Goal: Transaction & Acquisition: Download file/media

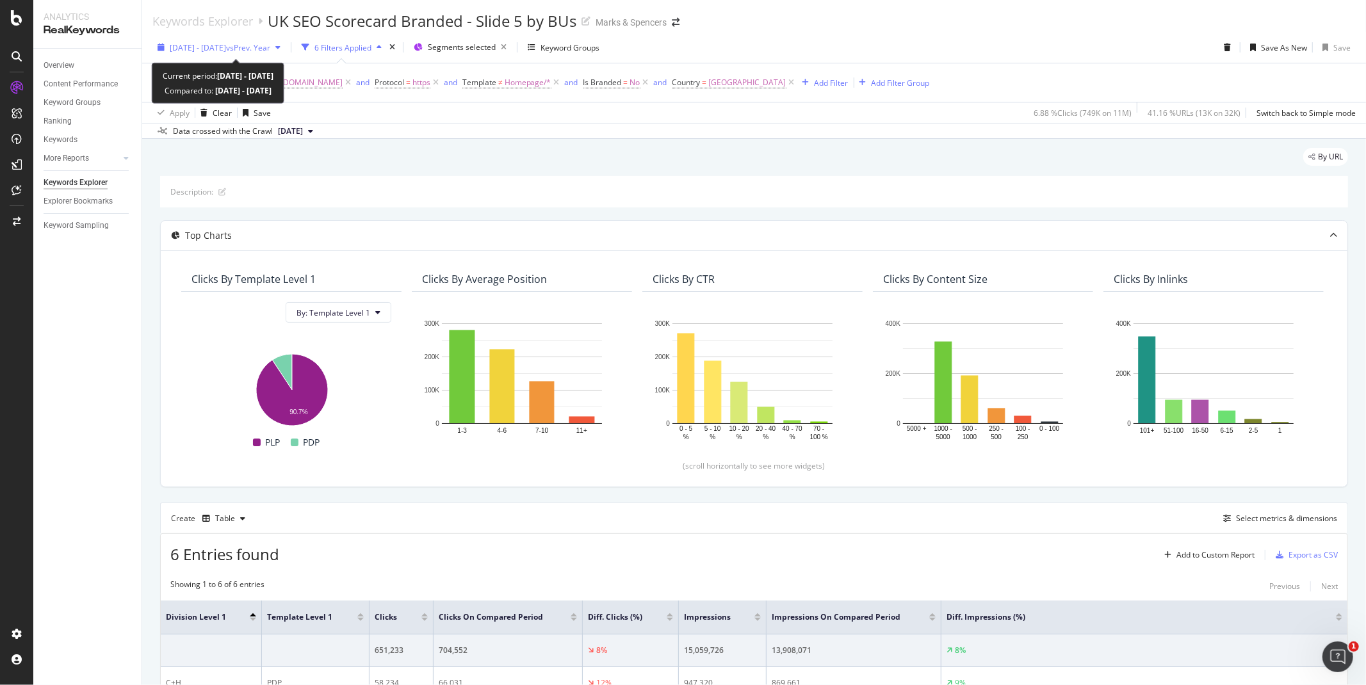
click at [164, 48] on div "button" at bounding box center [160, 48] width 17 height 8
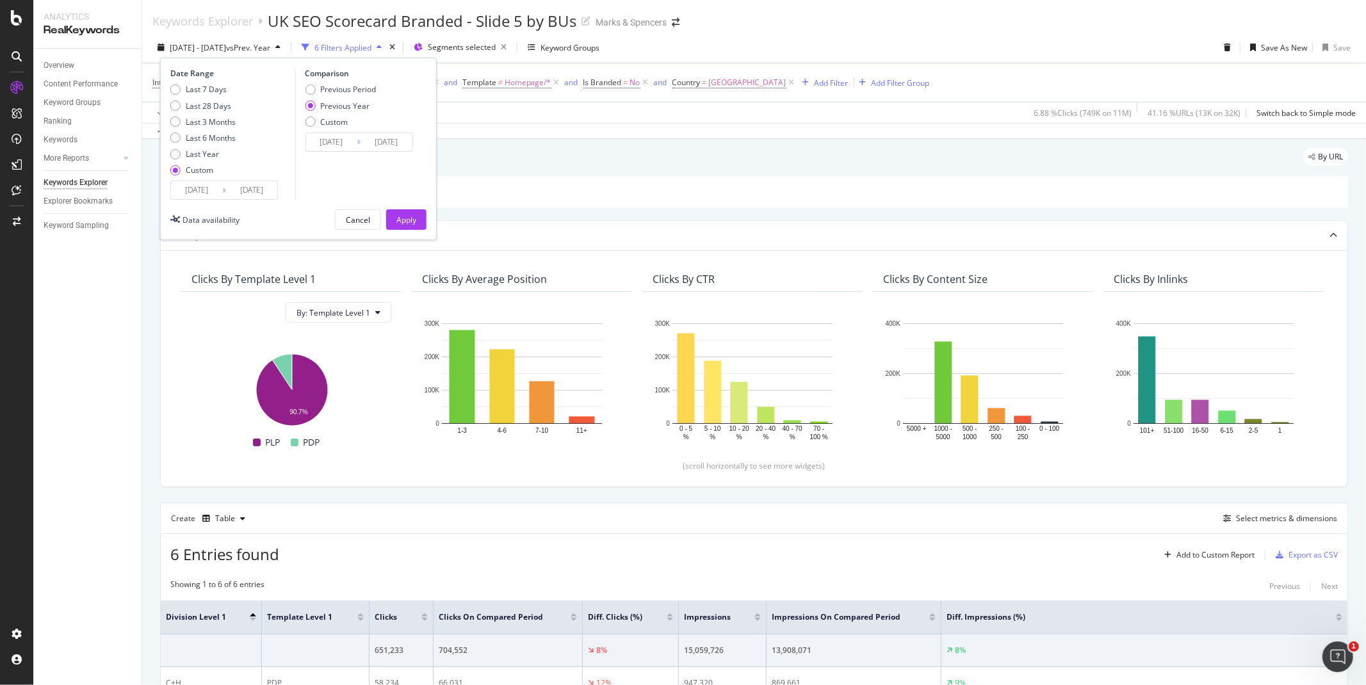
click at [180, 191] on input "2025/09/01" at bounding box center [196, 190] width 51 height 18
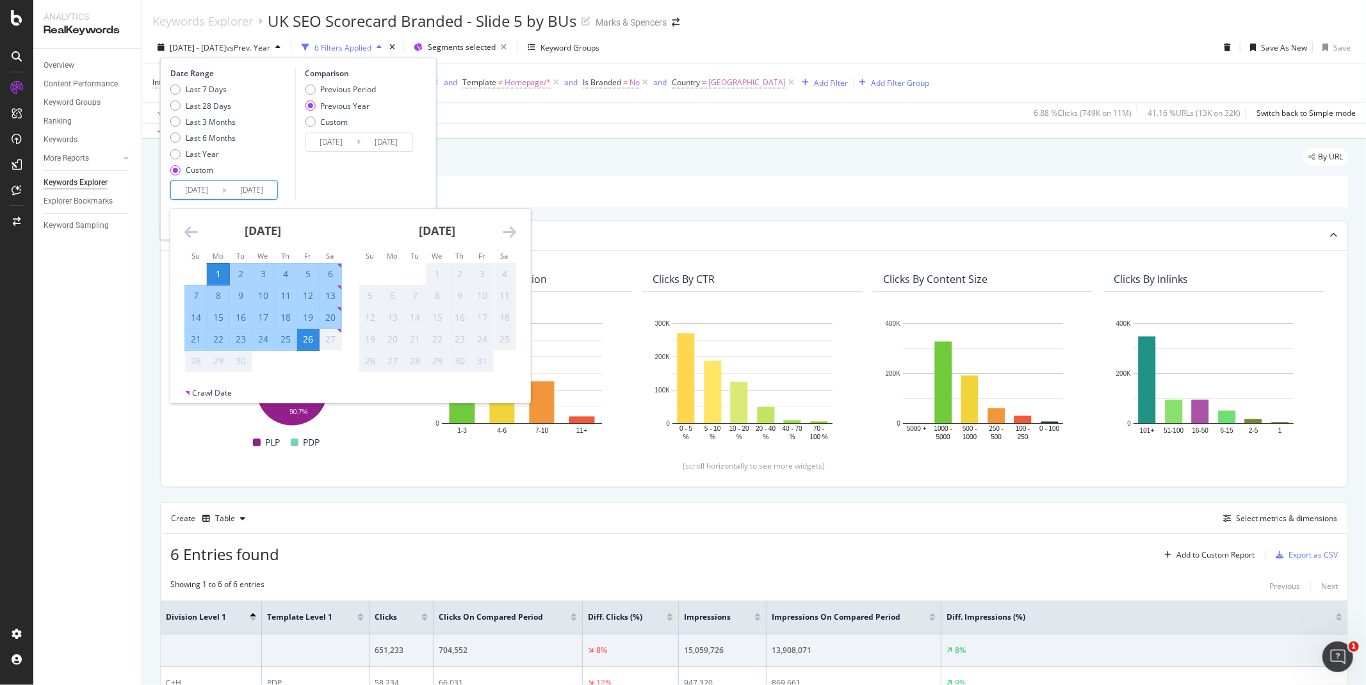
click at [192, 232] on icon "Move backward to switch to the previous month." at bounding box center [190, 231] width 13 height 15
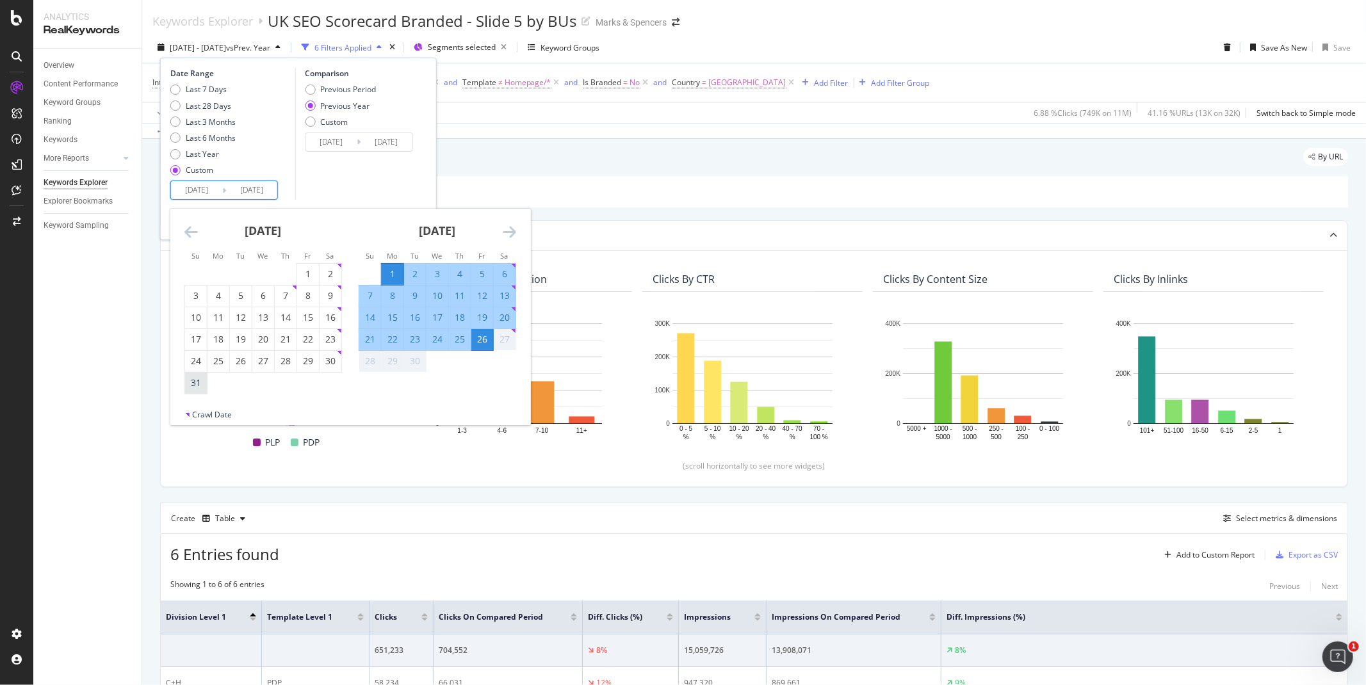
click at [197, 384] on div "31" at bounding box center [196, 383] width 22 height 13
type input "2025/08/31"
type input "2024/09/01"
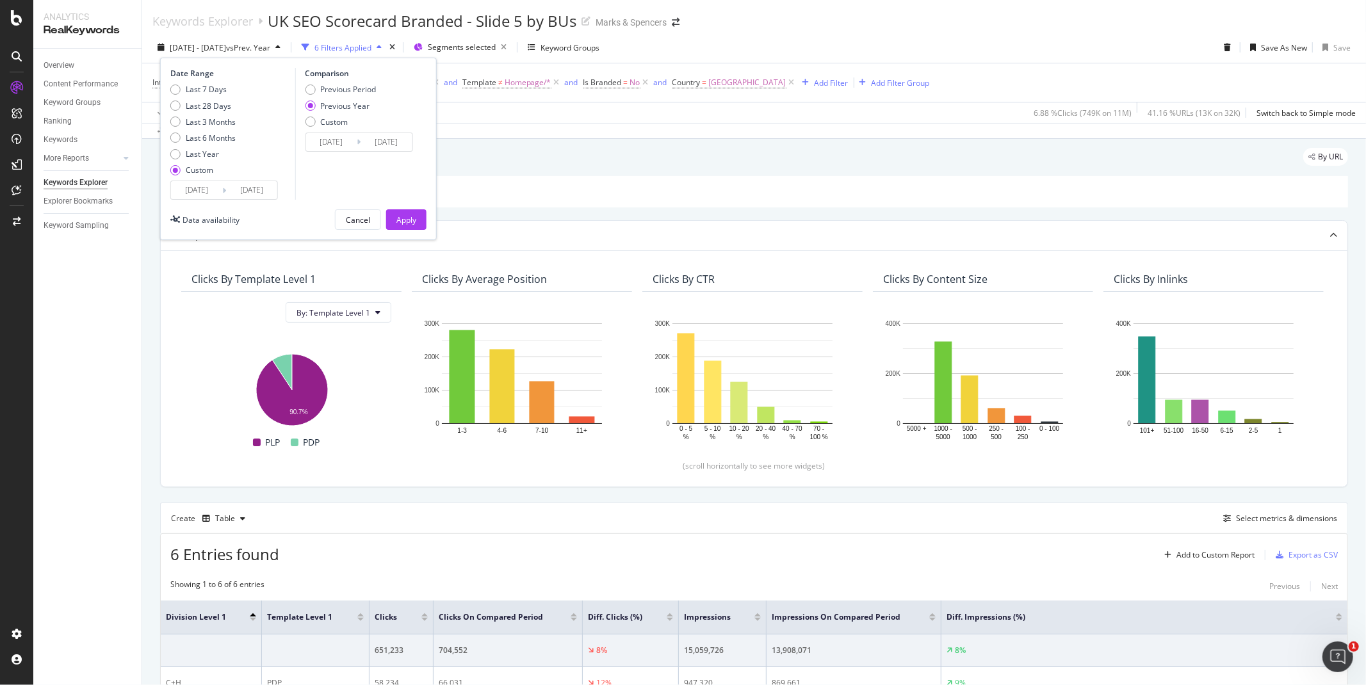
click at [380, 190] on div "Comparison Previous Period Previous Year Custom 2024/09/01 Navigate forward to …" at bounding box center [356, 134] width 122 height 132
click at [405, 222] on div "Apply" at bounding box center [406, 220] width 20 height 11
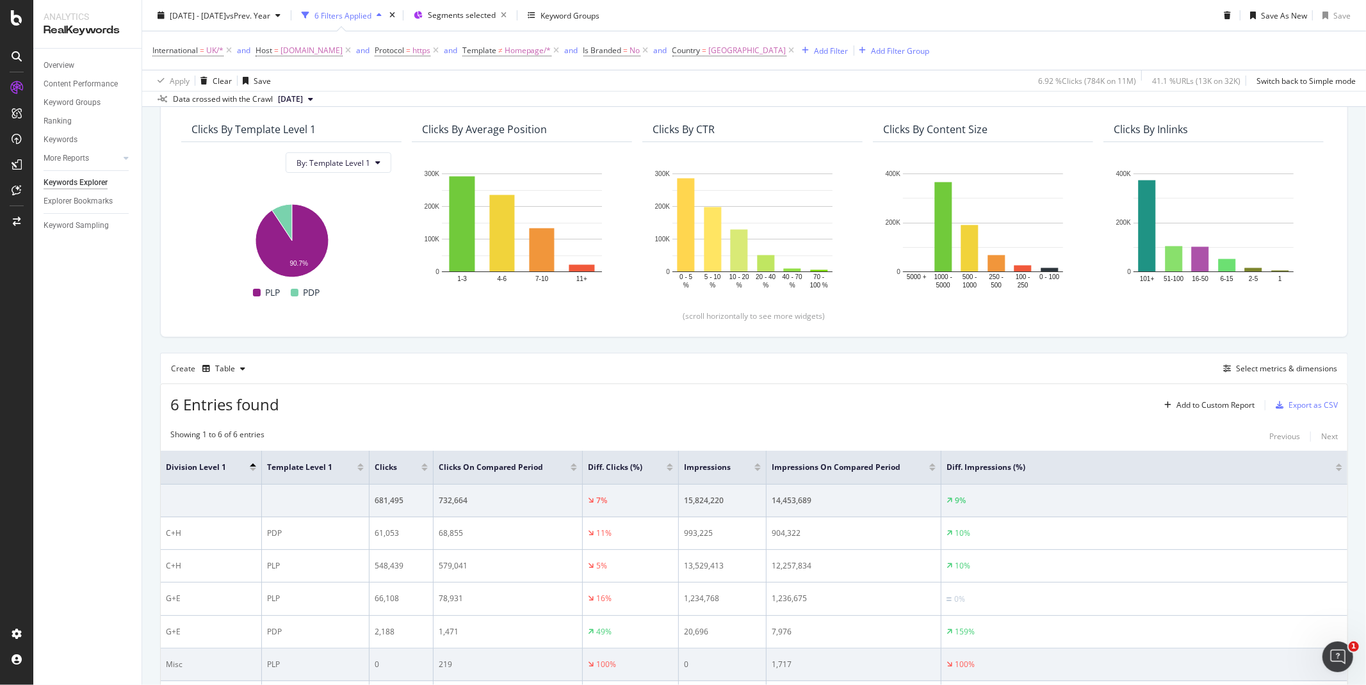
scroll to position [256, 0]
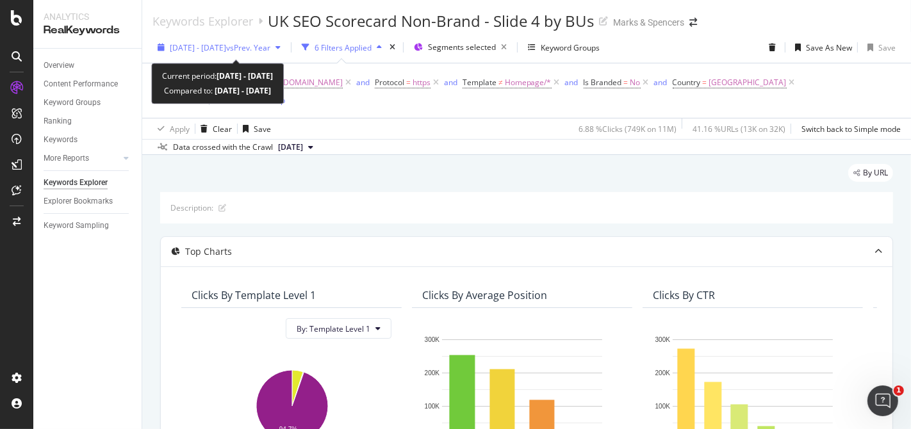
click at [166, 50] on div "button" at bounding box center [160, 48] width 17 height 8
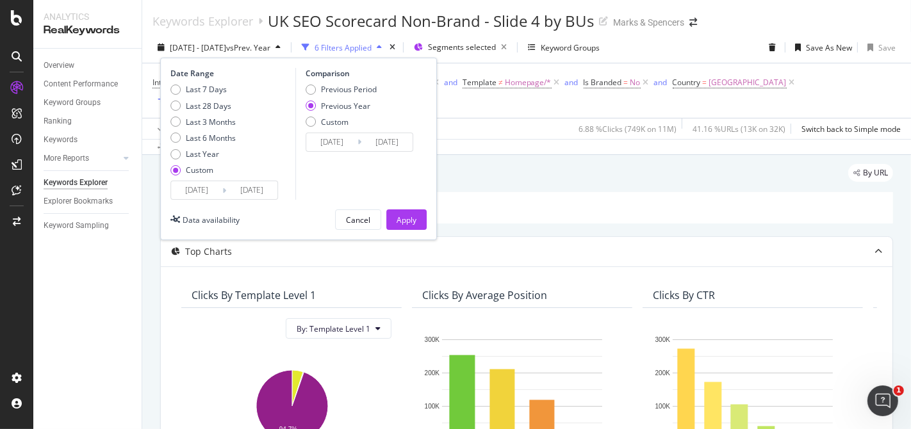
click at [192, 188] on input "[DATE]" at bounding box center [196, 190] width 51 height 18
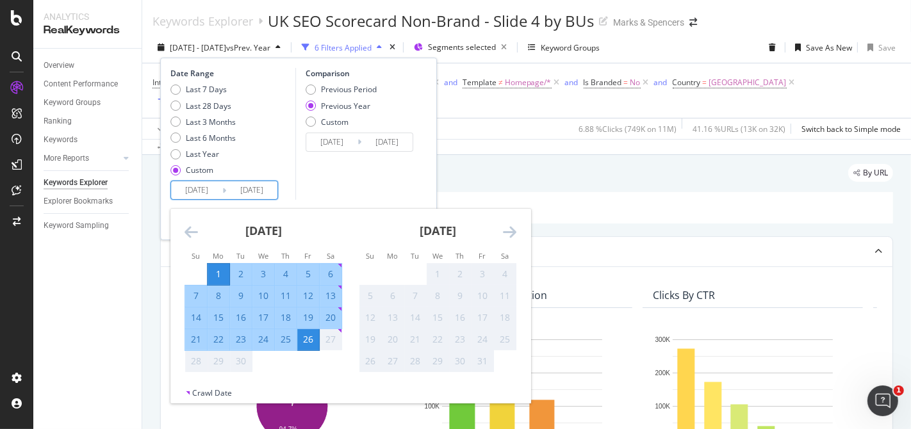
click at [186, 234] on icon "Move backward to switch to the previous month." at bounding box center [190, 231] width 13 height 15
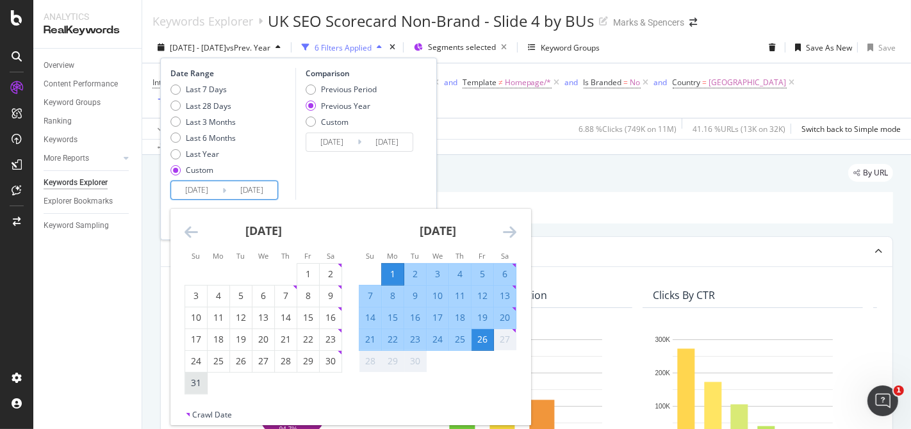
click at [197, 387] on div "31" at bounding box center [196, 383] width 22 height 13
type input "2025/08/31"
type input "2024/09/01"
click at [389, 183] on div "Comparison Previous Period Previous Year Custom 2024/09/01 Navigate forward to …" at bounding box center [356, 134] width 122 height 132
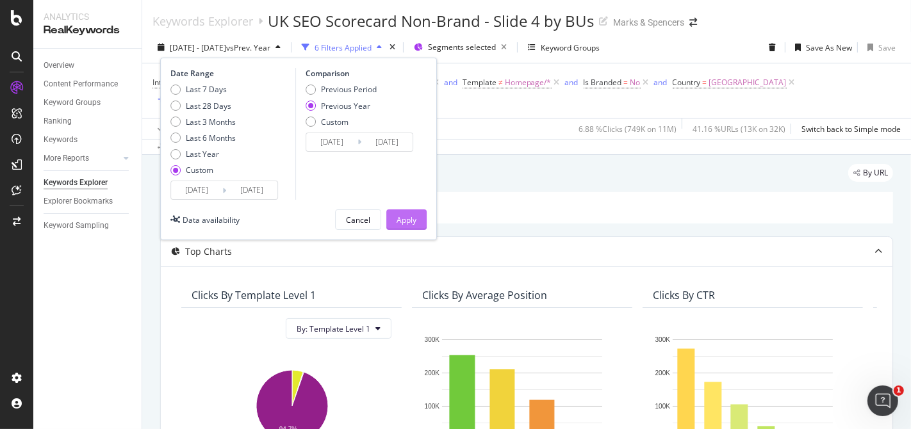
click at [405, 218] on div "Apply" at bounding box center [406, 220] width 20 height 11
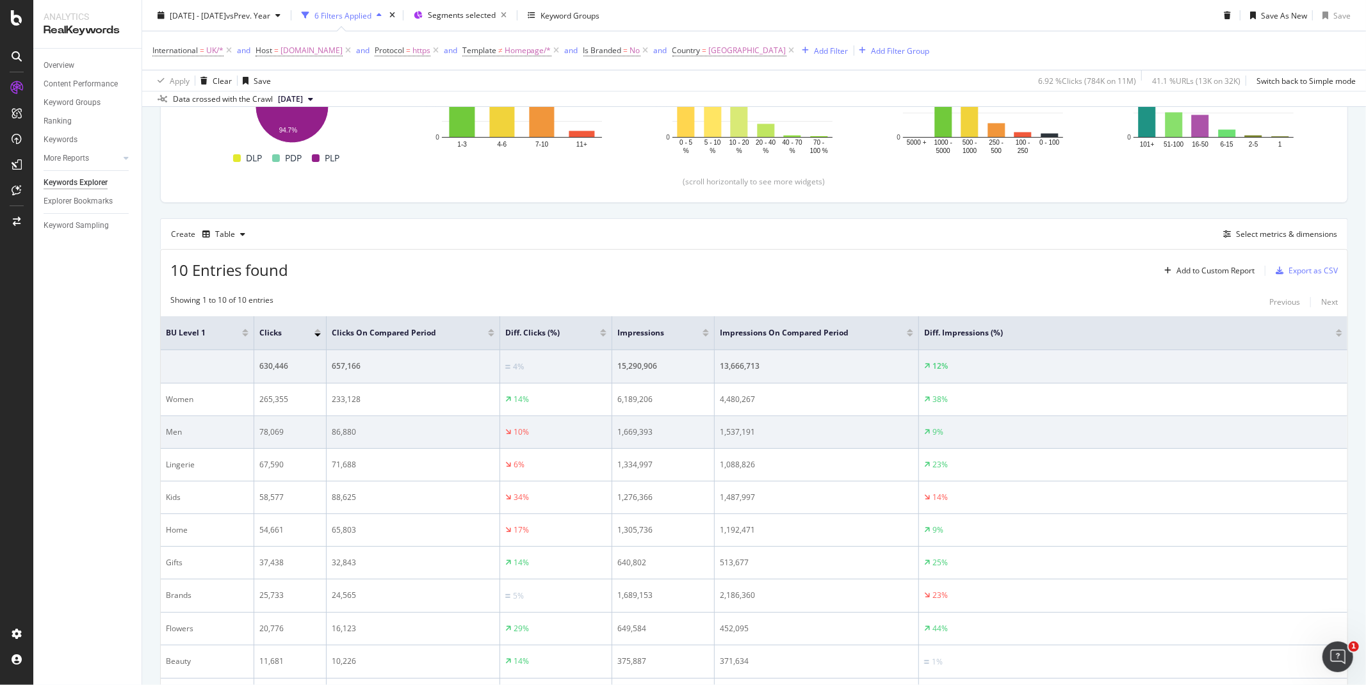
scroll to position [388, 0]
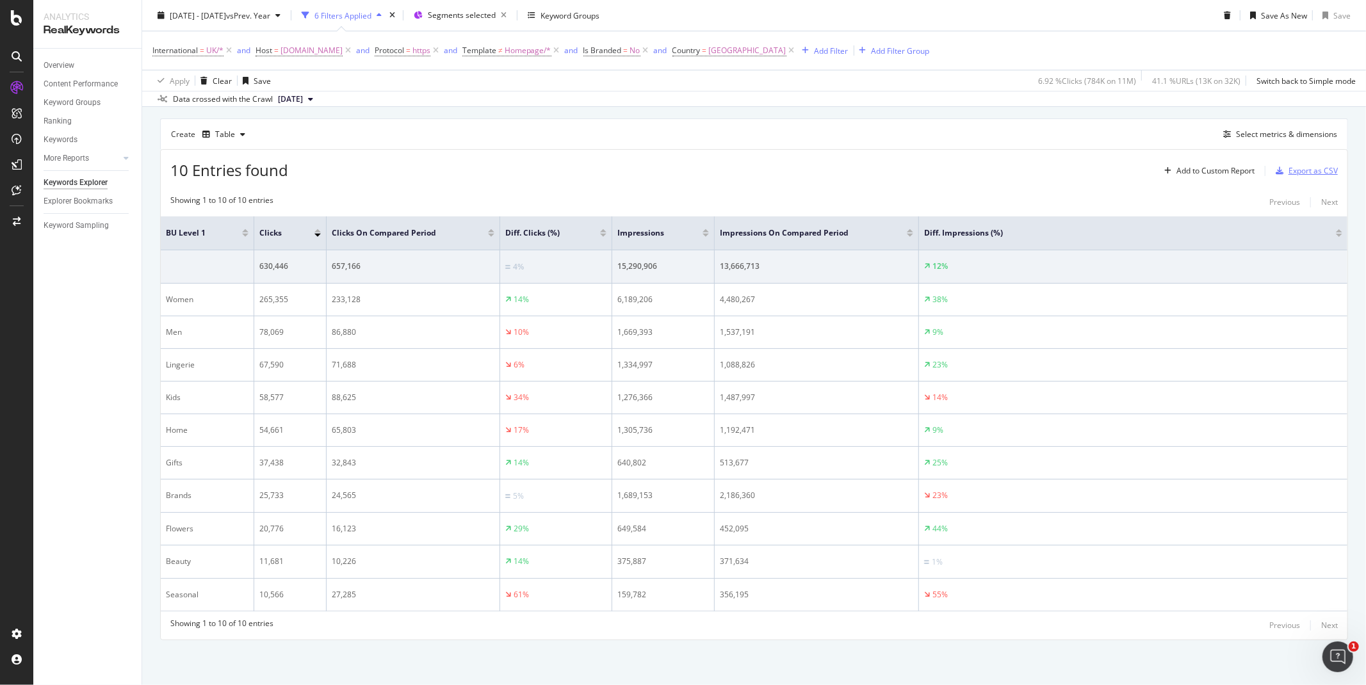
click at [910, 173] on div "Export as CSV" at bounding box center [1313, 170] width 49 height 11
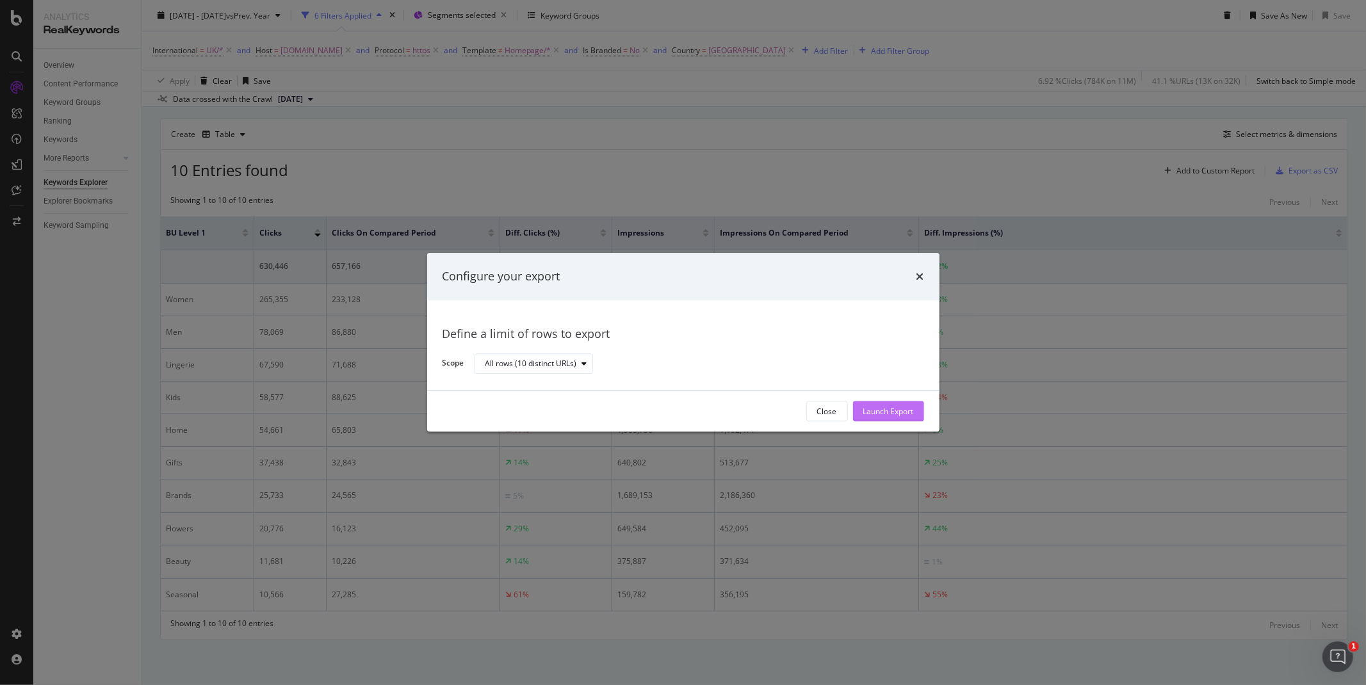
click at [895, 410] on div "Launch Export" at bounding box center [888, 411] width 51 height 11
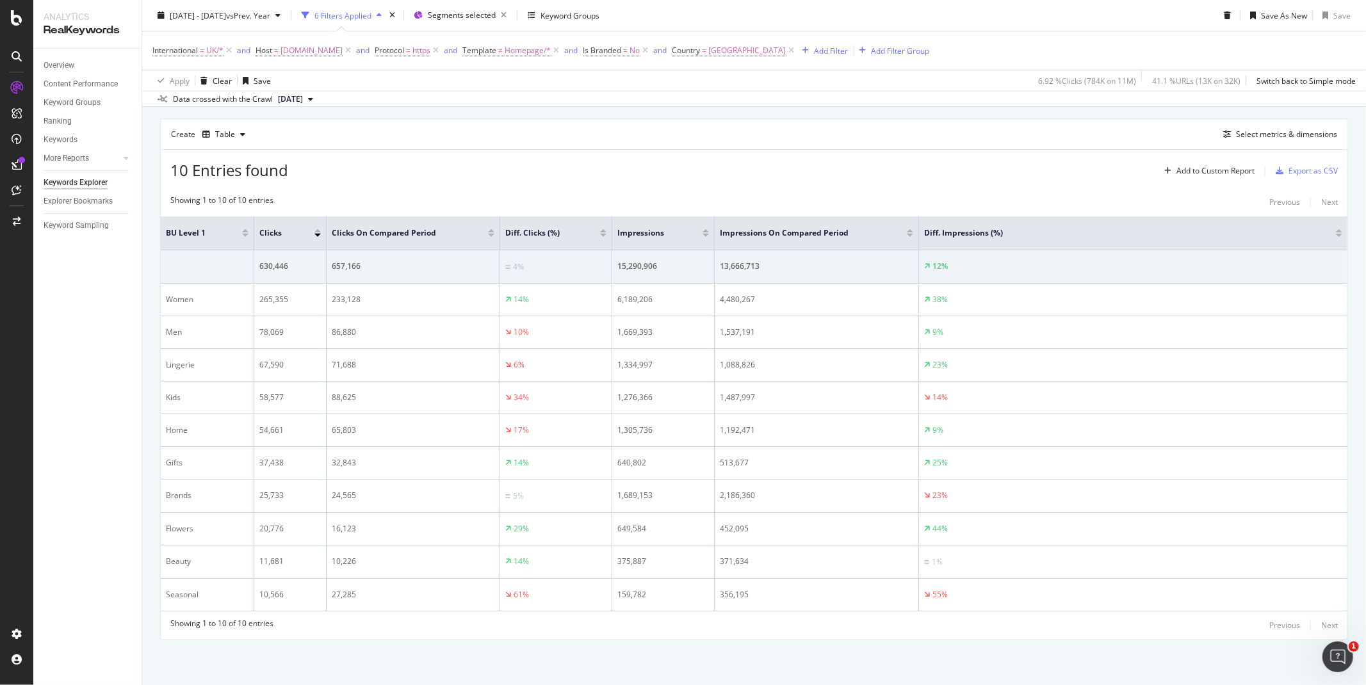
click at [910, 31] on div "International = UK/* and Host = www.marksandspencer.com and Protocol = https an…" at bounding box center [753, 50] width 1203 height 38
click at [494, 17] on span "Segments selected" at bounding box center [462, 15] width 68 height 11
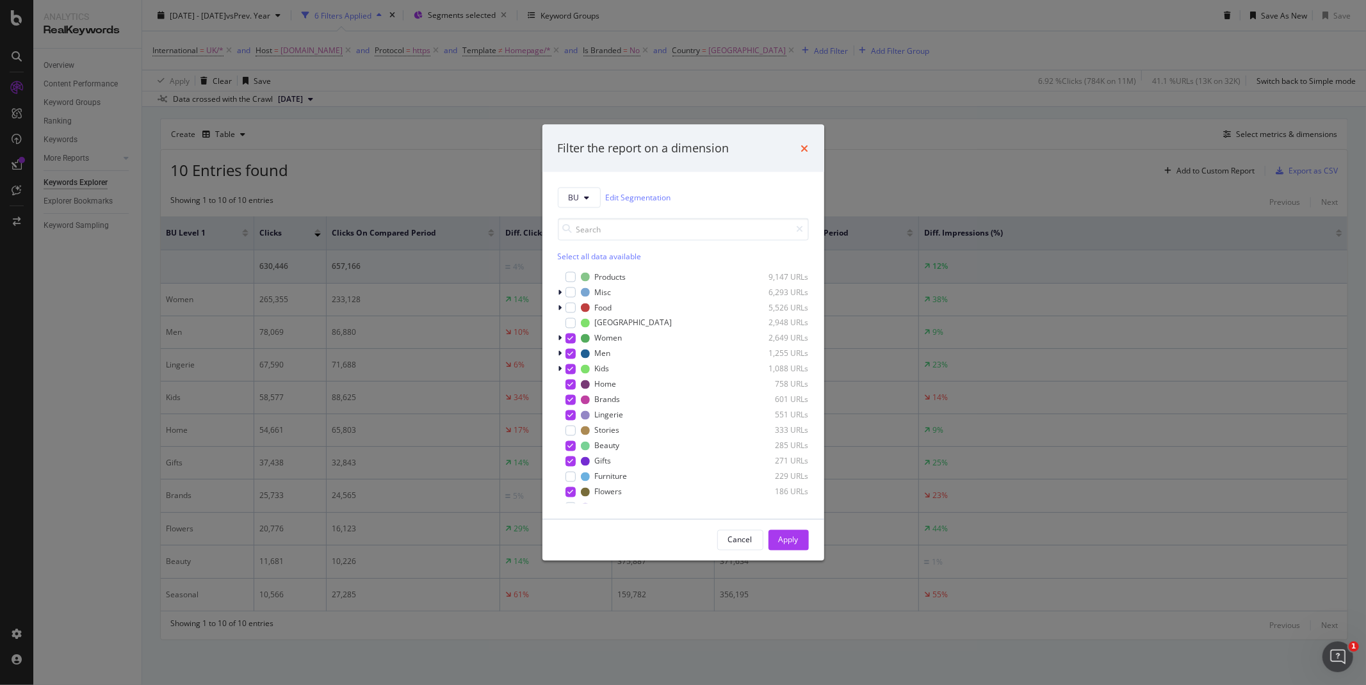
click at [802, 149] on icon "times" at bounding box center [805, 148] width 8 height 10
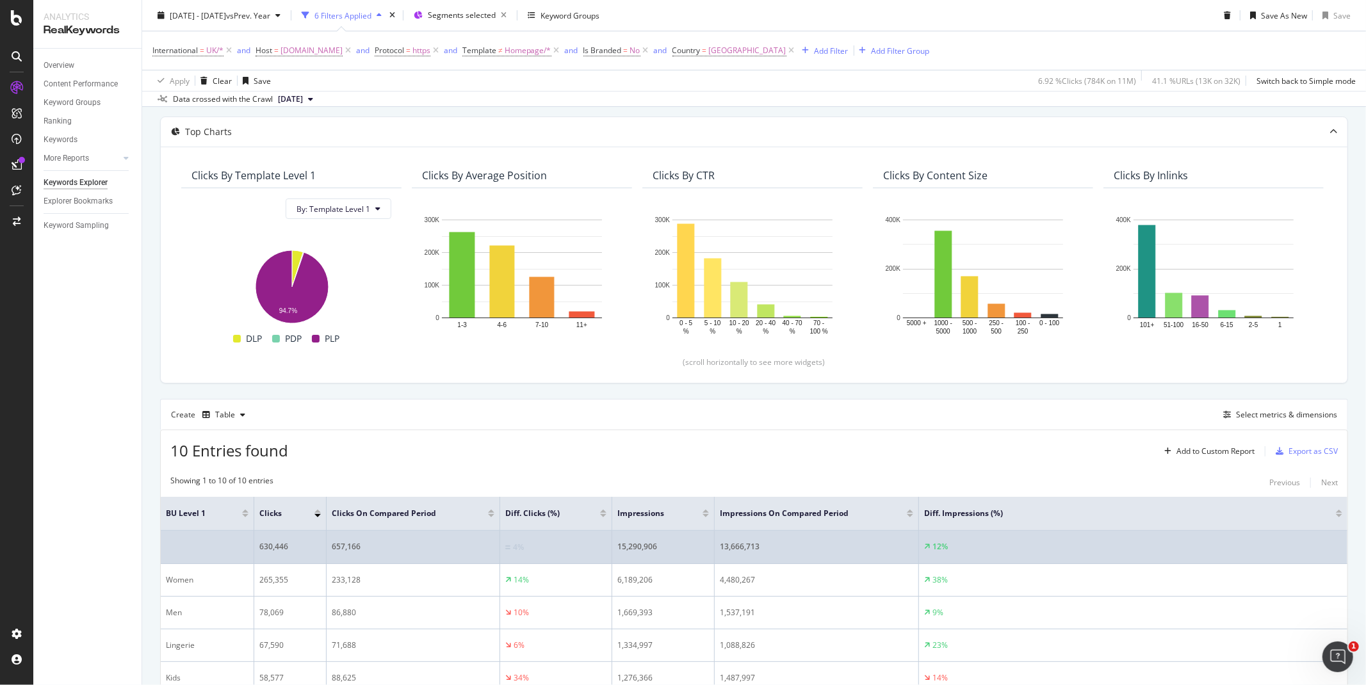
scroll to position [0, 0]
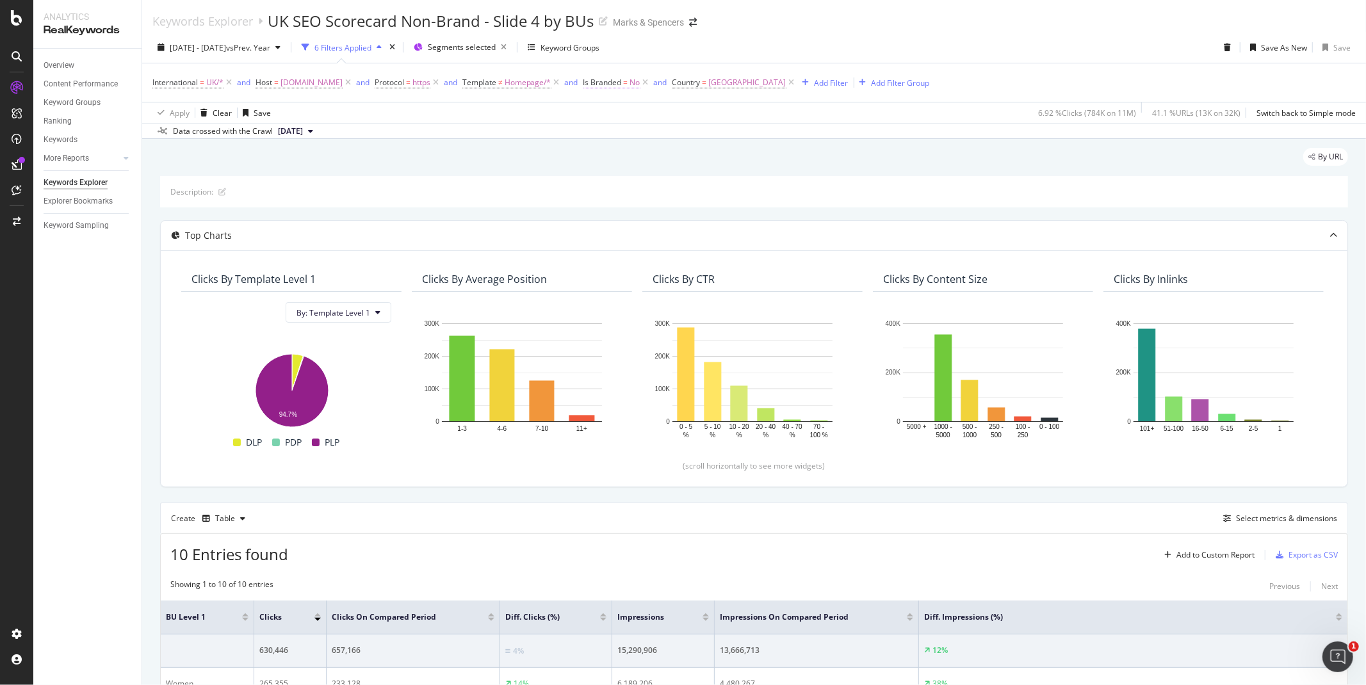
click at [640, 86] on span "No" at bounding box center [635, 83] width 10 height 18
click at [644, 110] on span "No" at bounding box center [642, 113] width 10 height 11
click at [650, 135] on span "Yes" at bounding box center [649, 139] width 13 height 11
click at [763, 140] on div "Apply" at bounding box center [768, 140] width 20 height 11
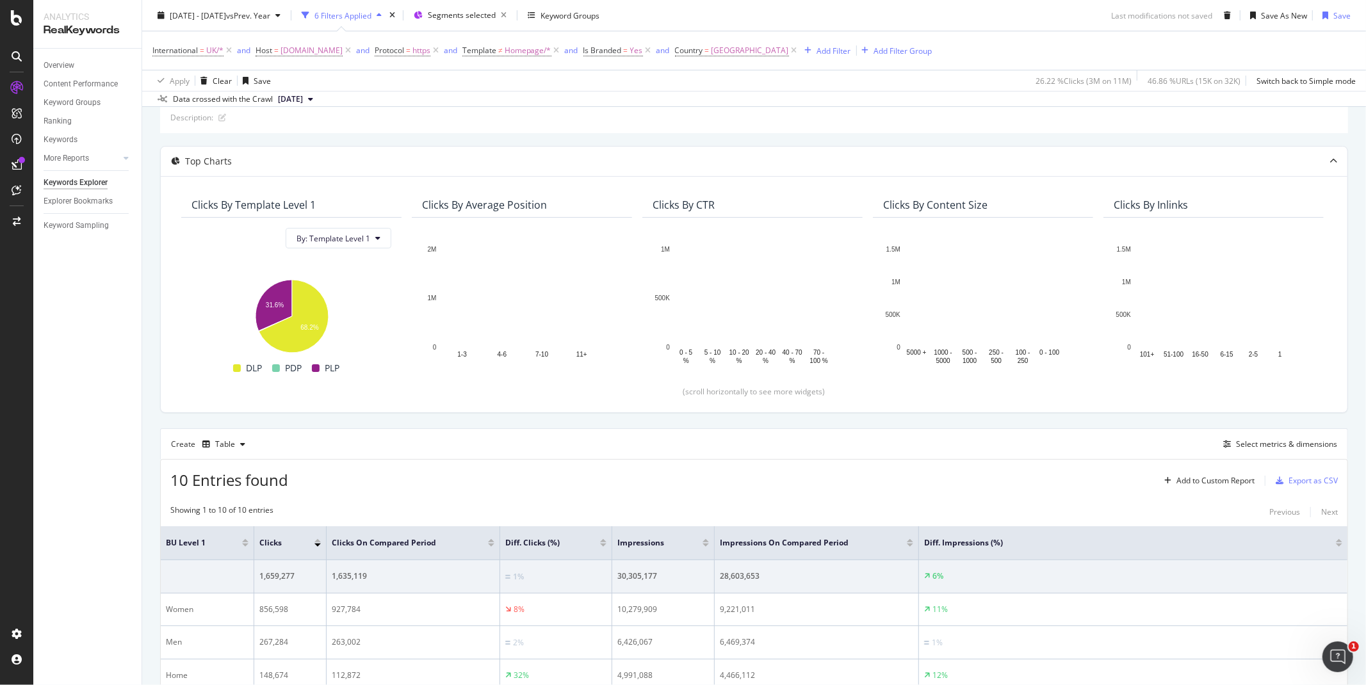
scroll to position [213, 0]
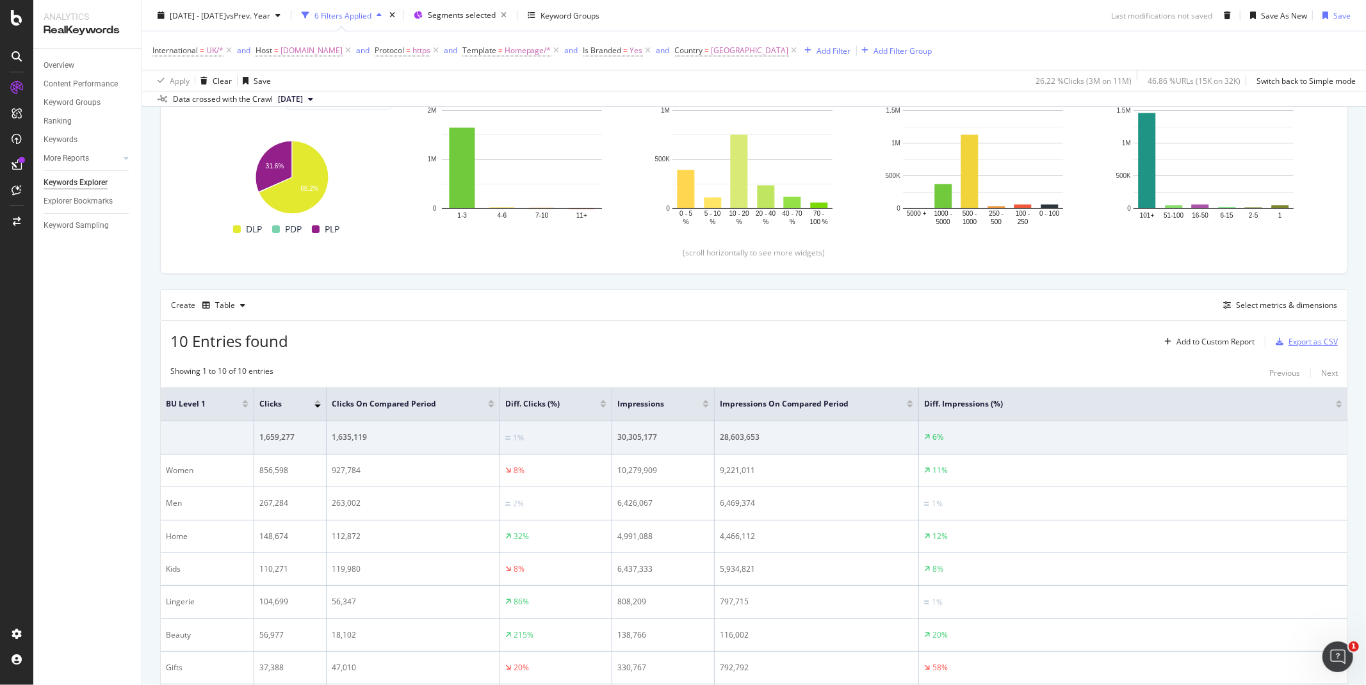
click at [910, 344] on div "Export as CSV" at bounding box center [1313, 341] width 49 height 11
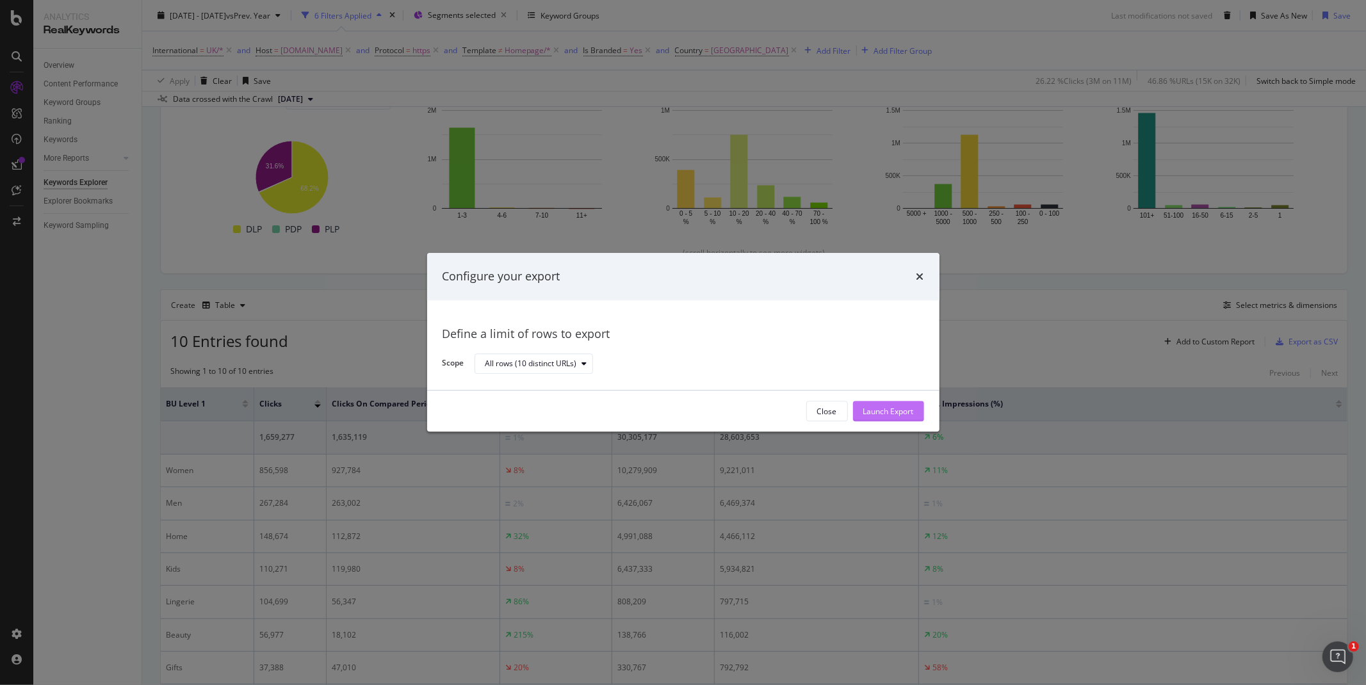
click at [910, 411] on button "Launch Export" at bounding box center [888, 412] width 71 height 20
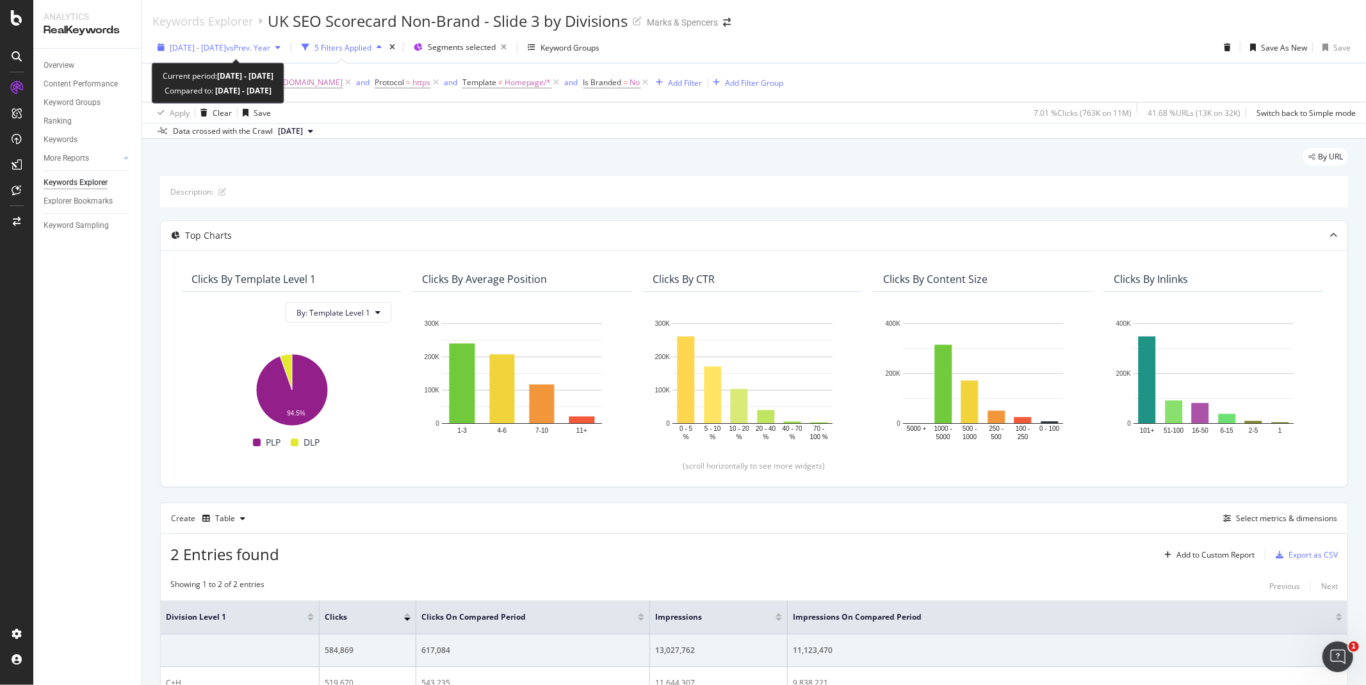
click at [167, 49] on div "button" at bounding box center [160, 48] width 17 height 8
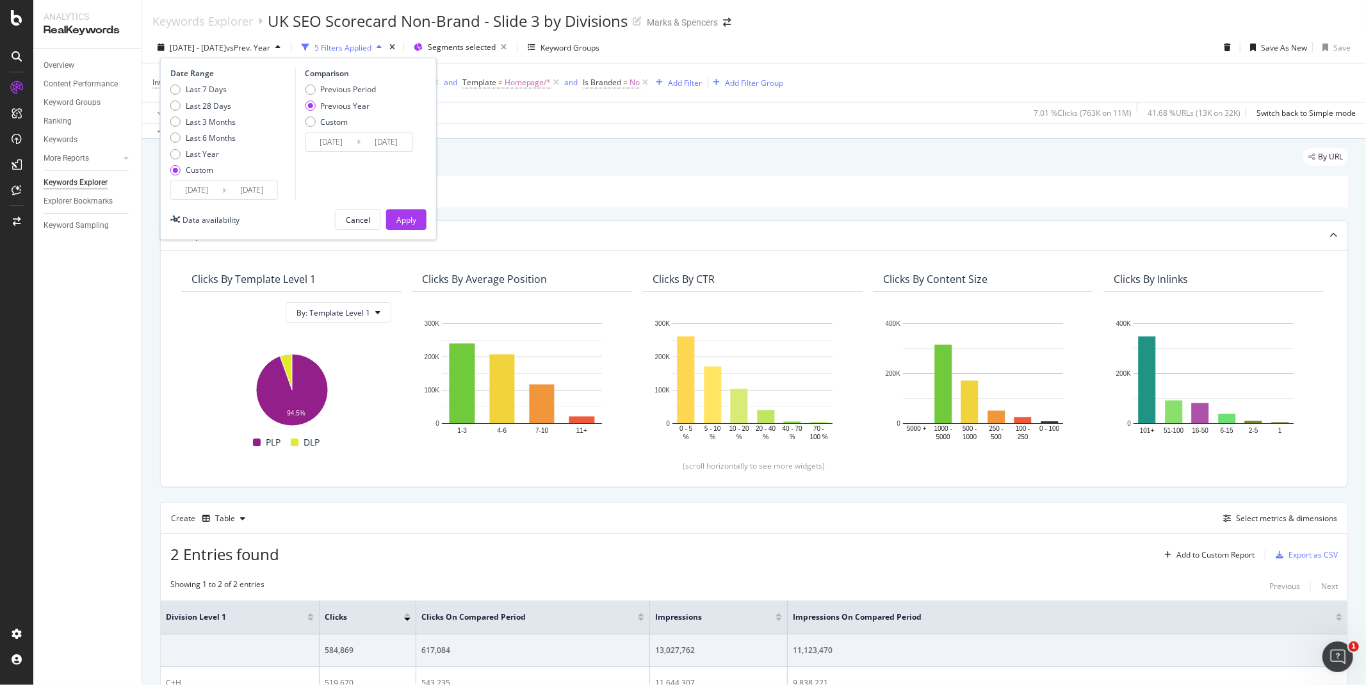
click at [201, 190] on input "[DATE]" at bounding box center [196, 190] width 51 height 18
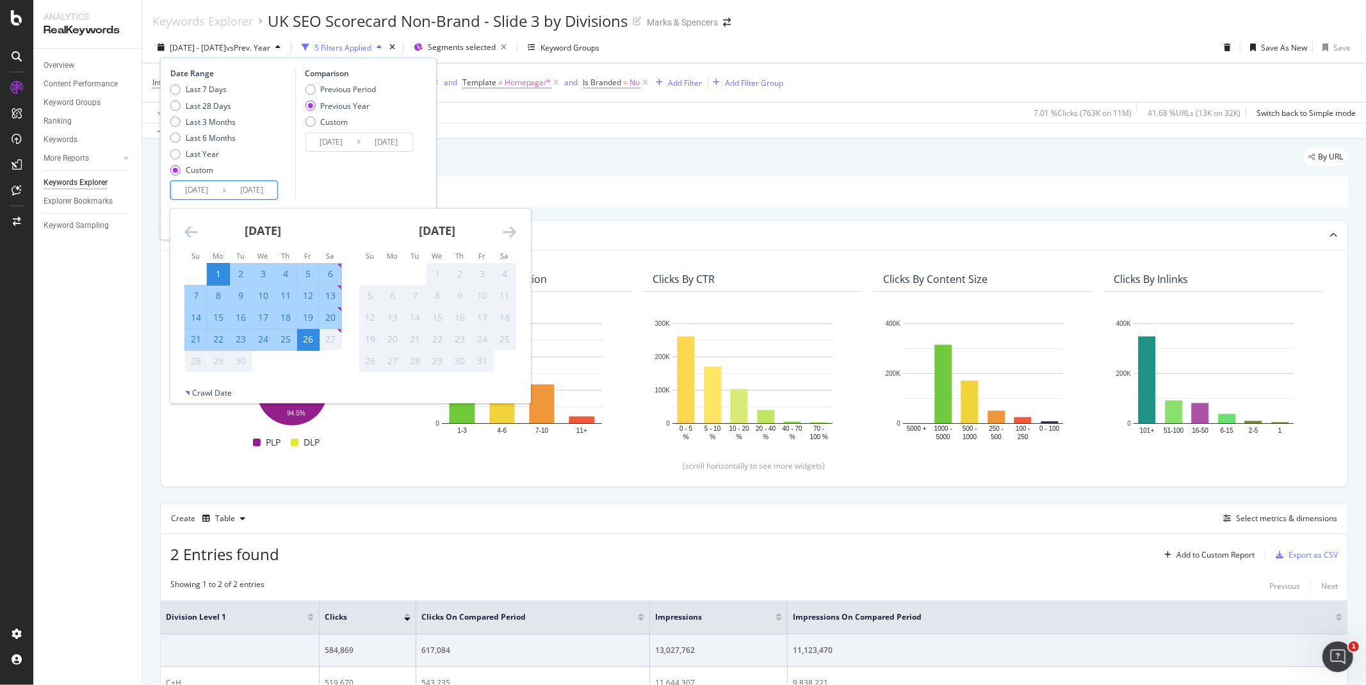
click at [190, 232] on icon "Move backward to switch to the previous month." at bounding box center [190, 231] width 13 height 15
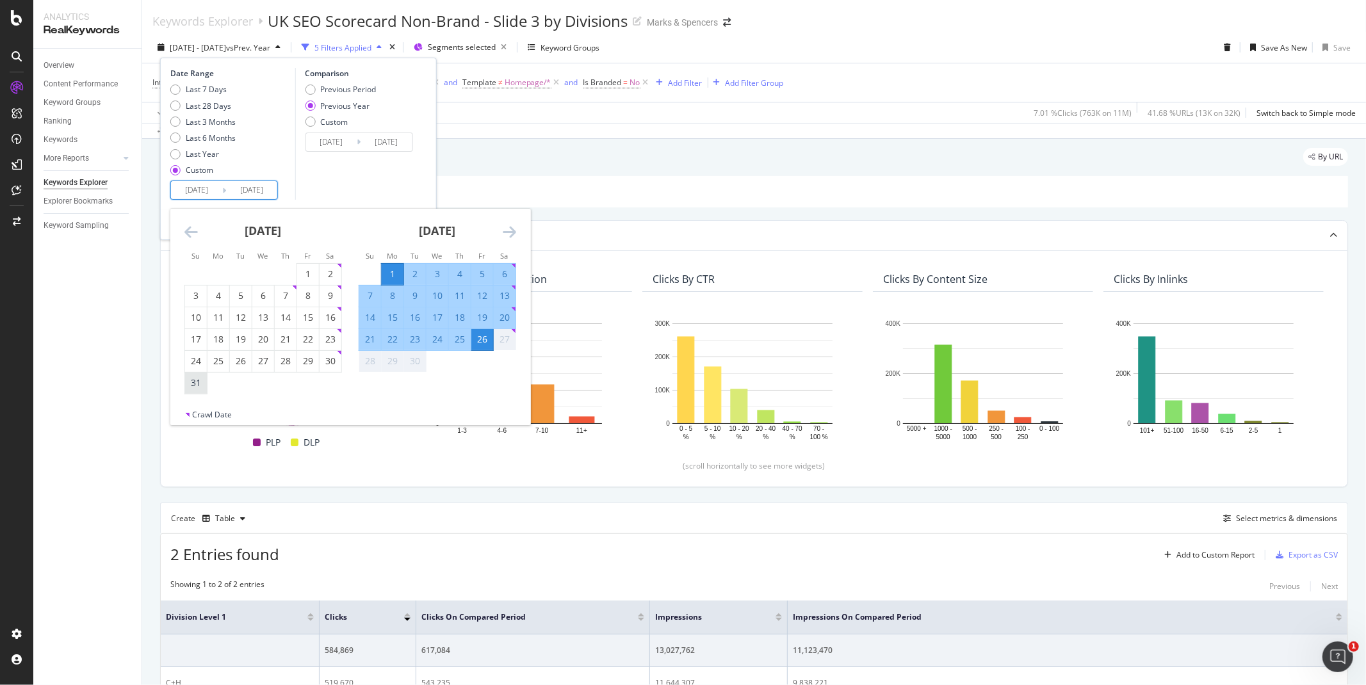
click at [191, 384] on div "31" at bounding box center [196, 383] width 22 height 13
type input "2025/08/31"
type input "2024/09/01"
click at [376, 174] on div "Comparison Previous Period Previous Year Custom 2024/09/01 Navigate forward to …" at bounding box center [356, 134] width 122 height 132
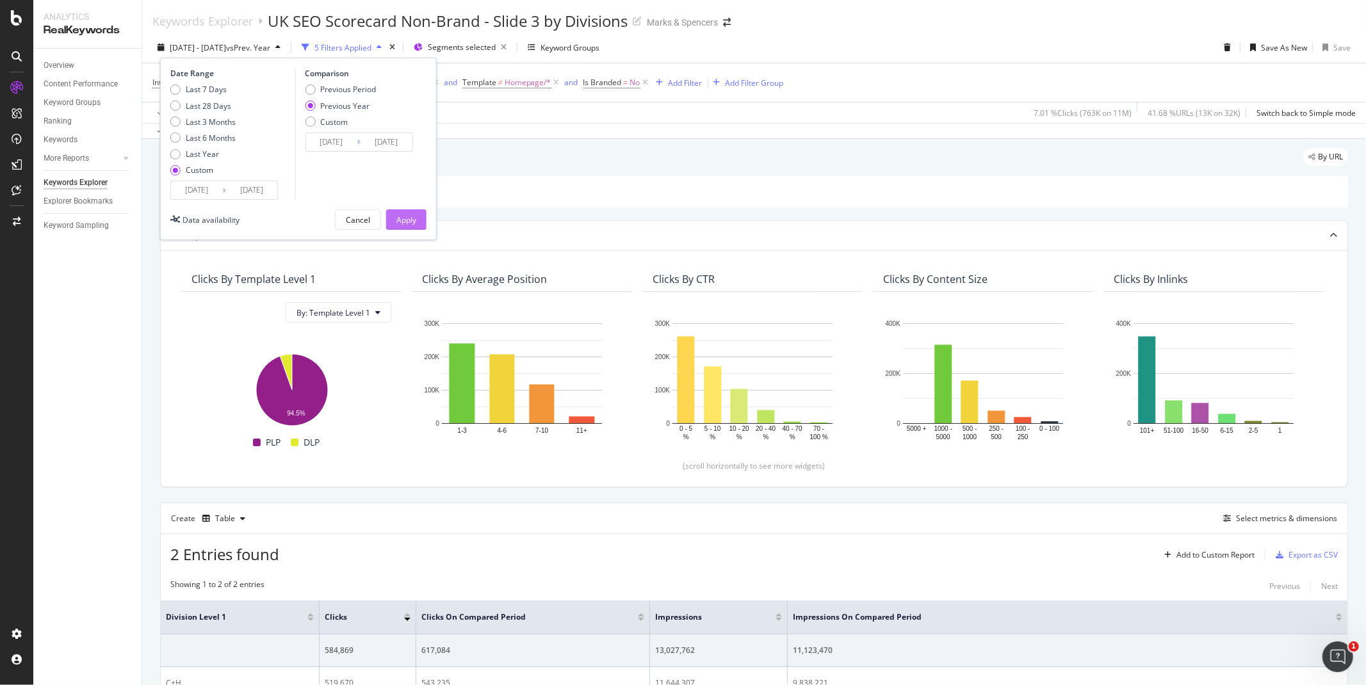
click at [393, 220] on button "Apply" at bounding box center [406, 219] width 40 height 20
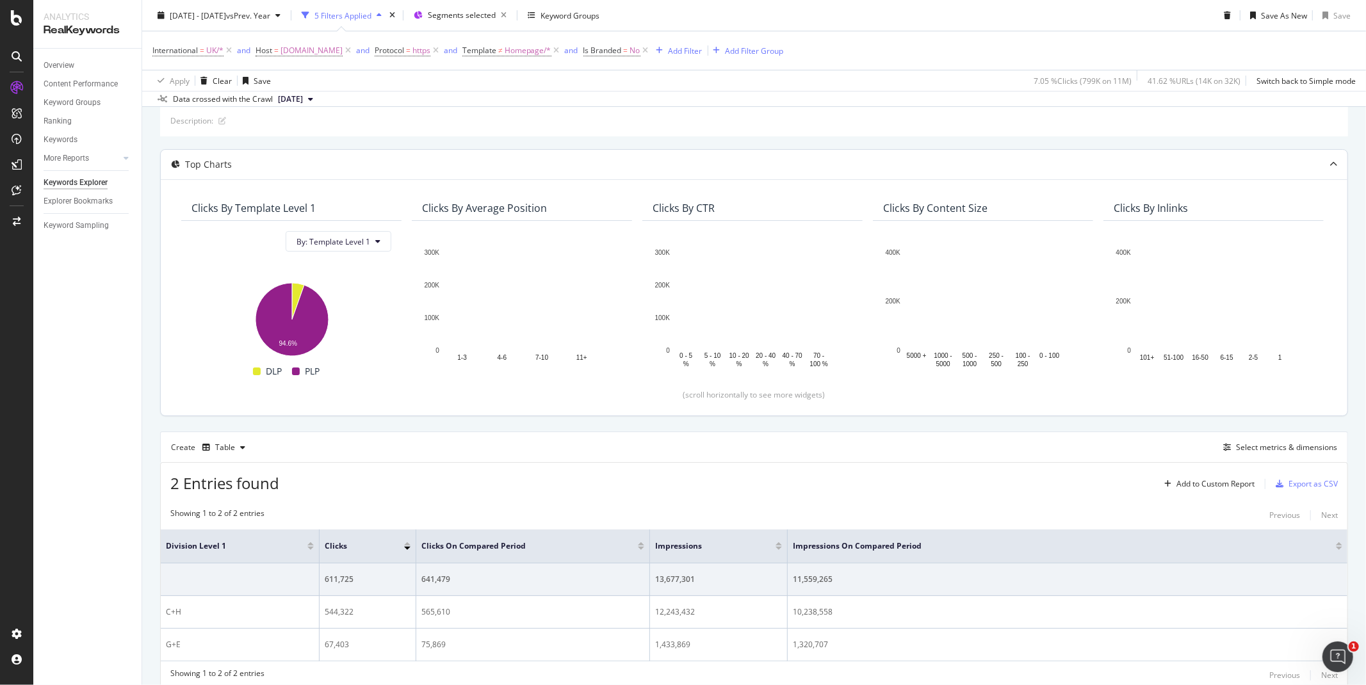
scroll to position [122, 0]
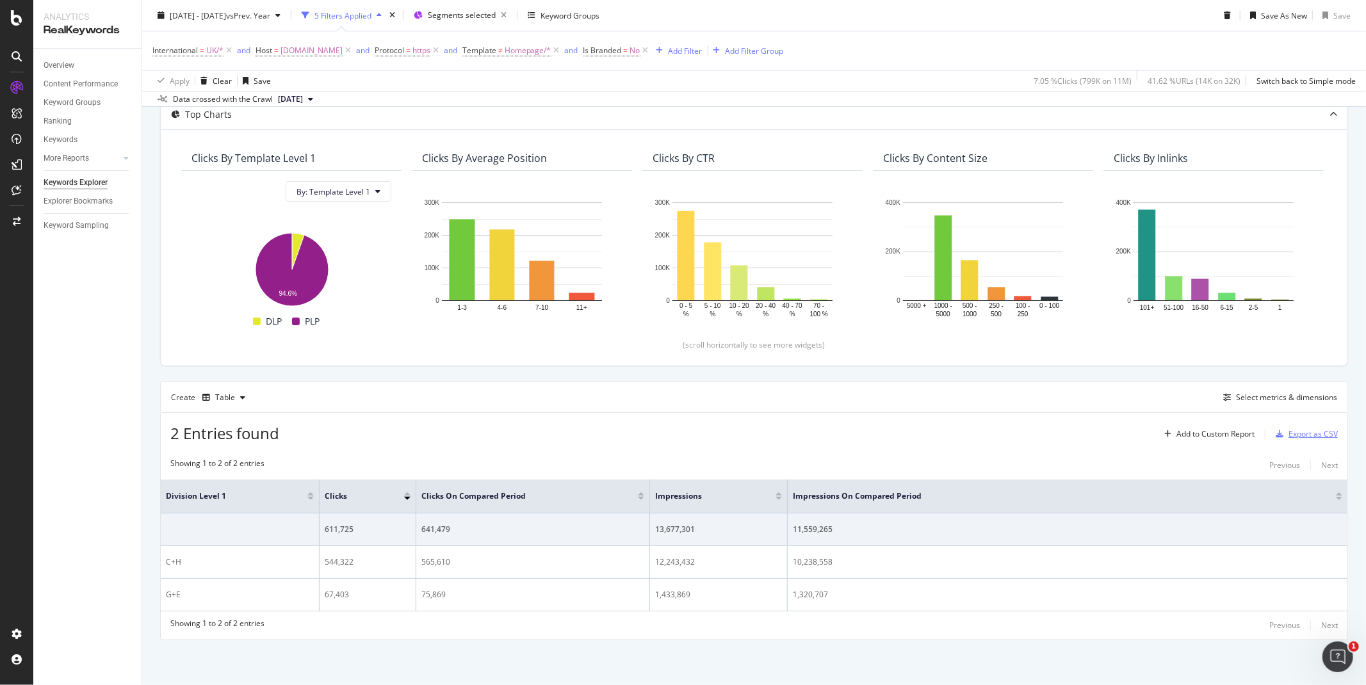
click at [1289, 437] on div "Export as CSV" at bounding box center [1313, 433] width 49 height 11
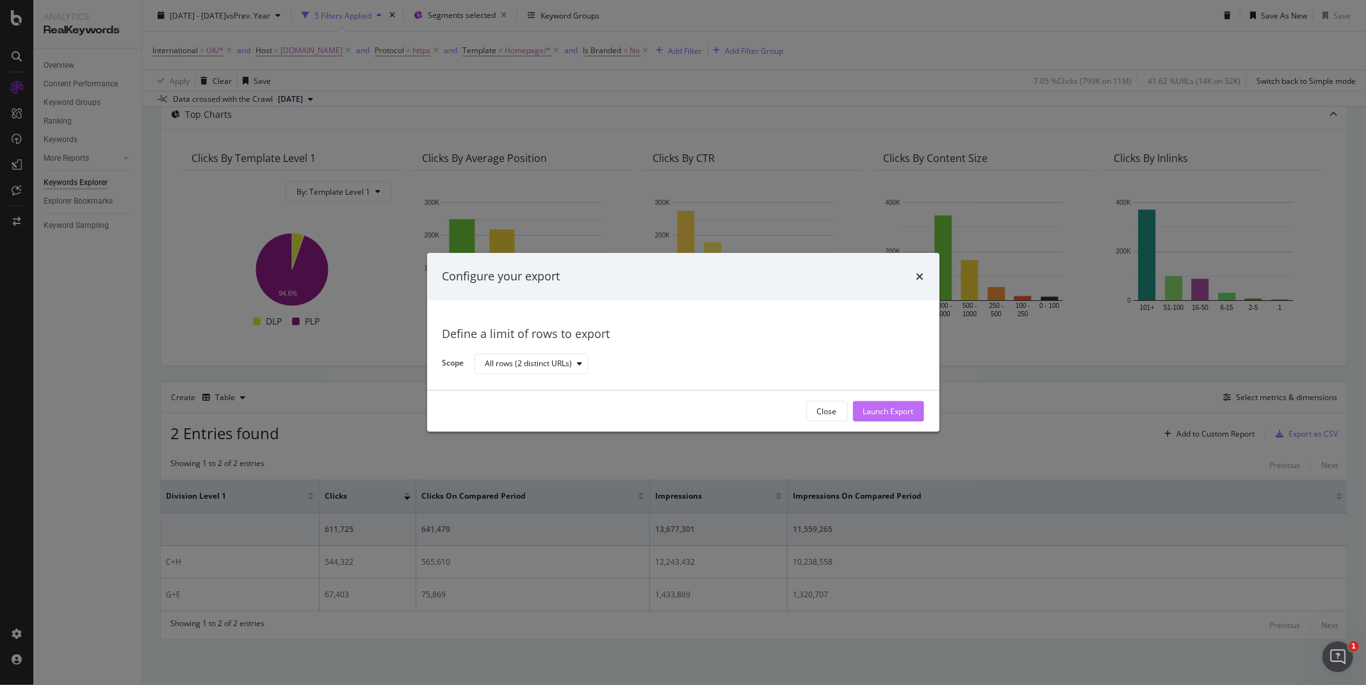
click at [899, 406] on div "Launch Export" at bounding box center [888, 411] width 51 height 11
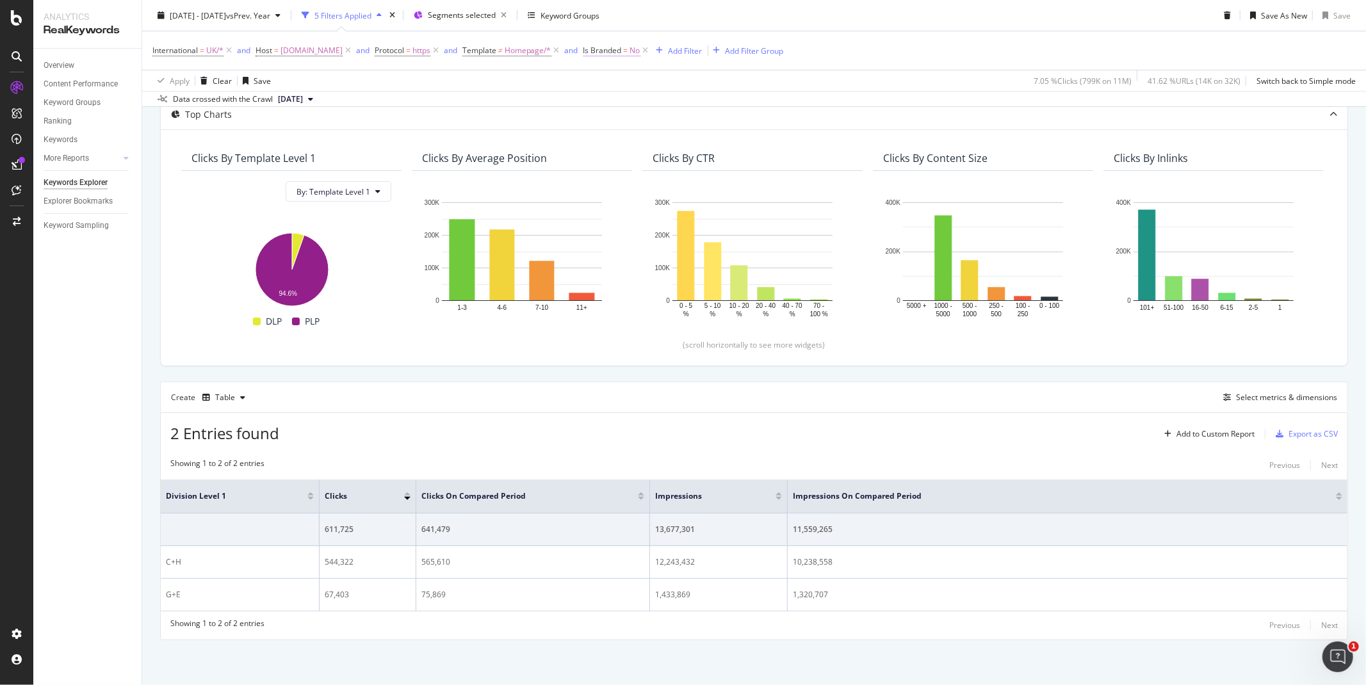
click at [640, 47] on span "No" at bounding box center [635, 51] width 10 height 18
click at [647, 79] on span "No" at bounding box center [642, 80] width 10 height 11
click at [649, 105] on span "Yes" at bounding box center [649, 106] width 13 height 11
click at [765, 108] on div "Apply" at bounding box center [768, 107] width 20 height 11
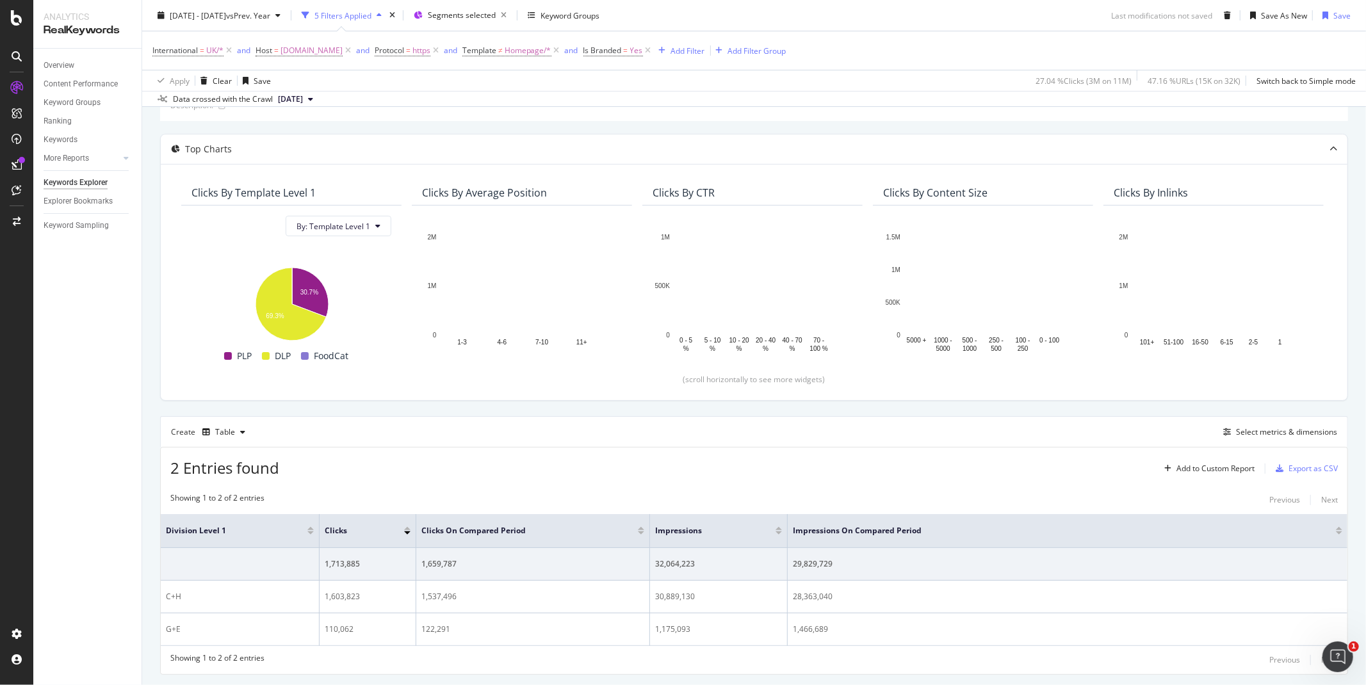
scroll to position [122, 0]
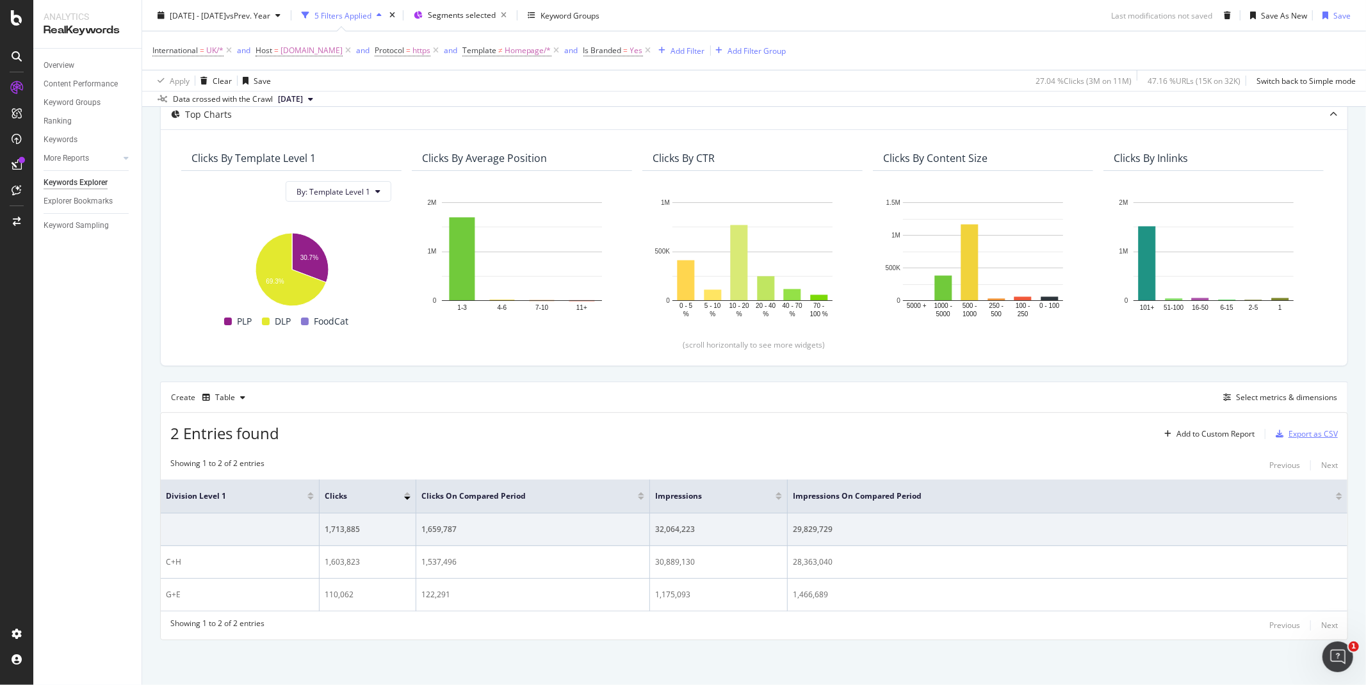
click at [1296, 434] on div "Export as CSV" at bounding box center [1313, 433] width 49 height 11
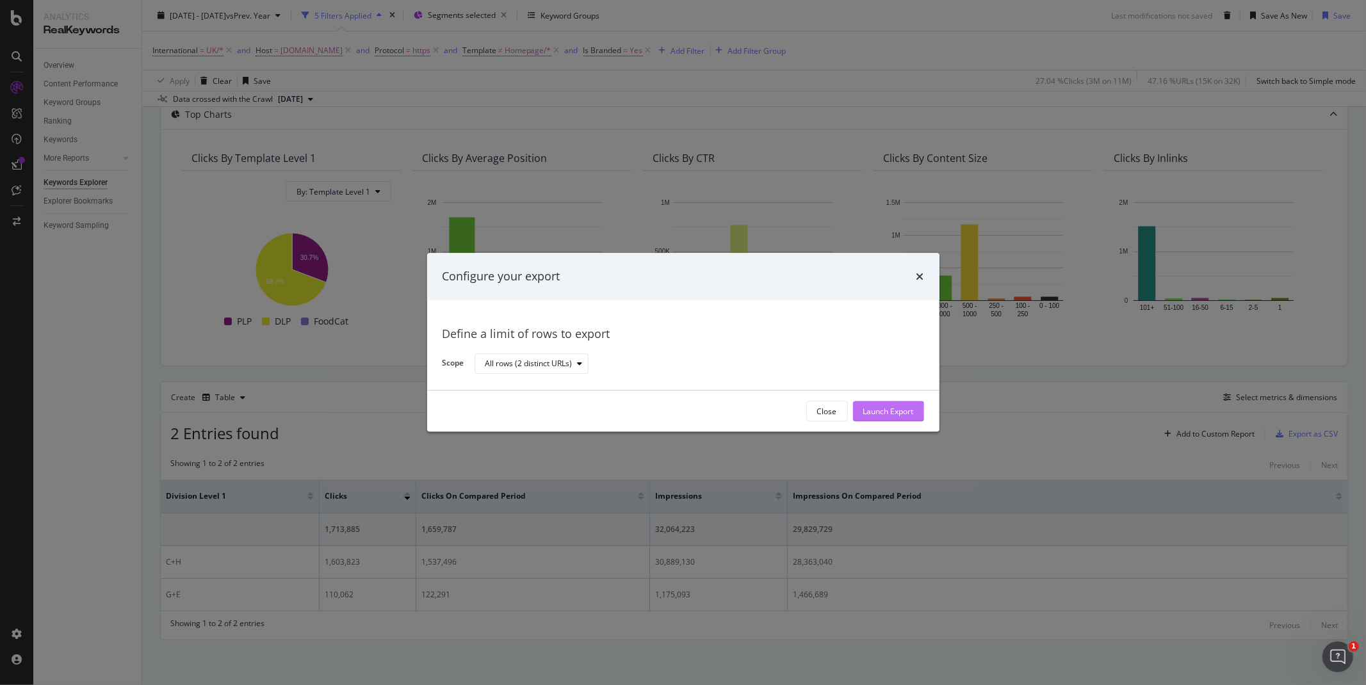
click at [893, 412] on div "Launch Export" at bounding box center [888, 411] width 51 height 11
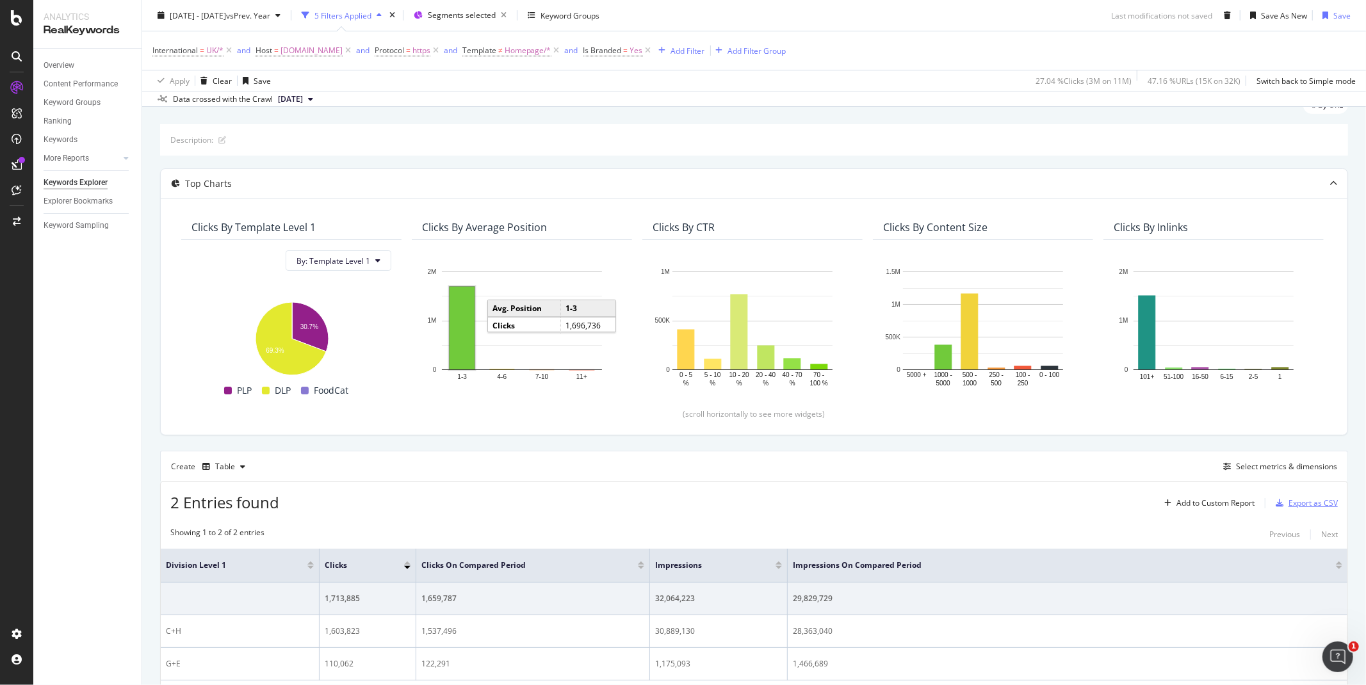
scroll to position [0, 0]
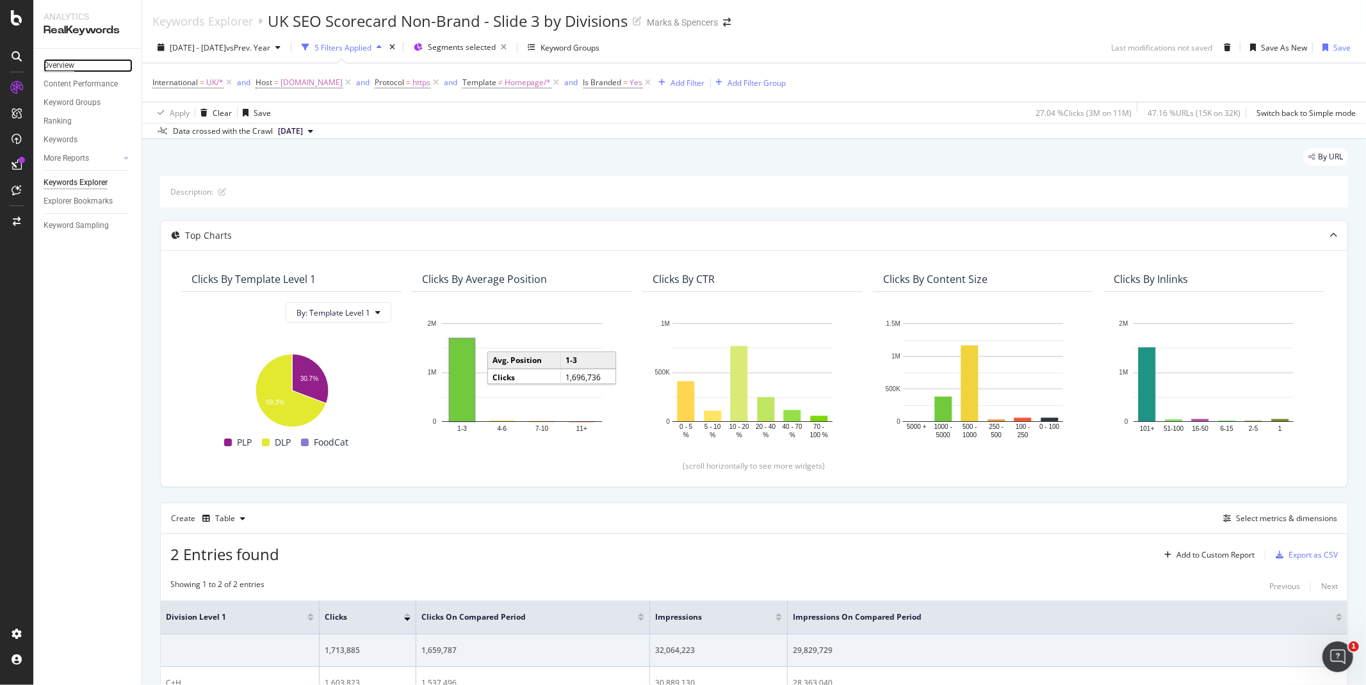
click at [55, 67] on div "Overview" at bounding box center [59, 65] width 31 height 13
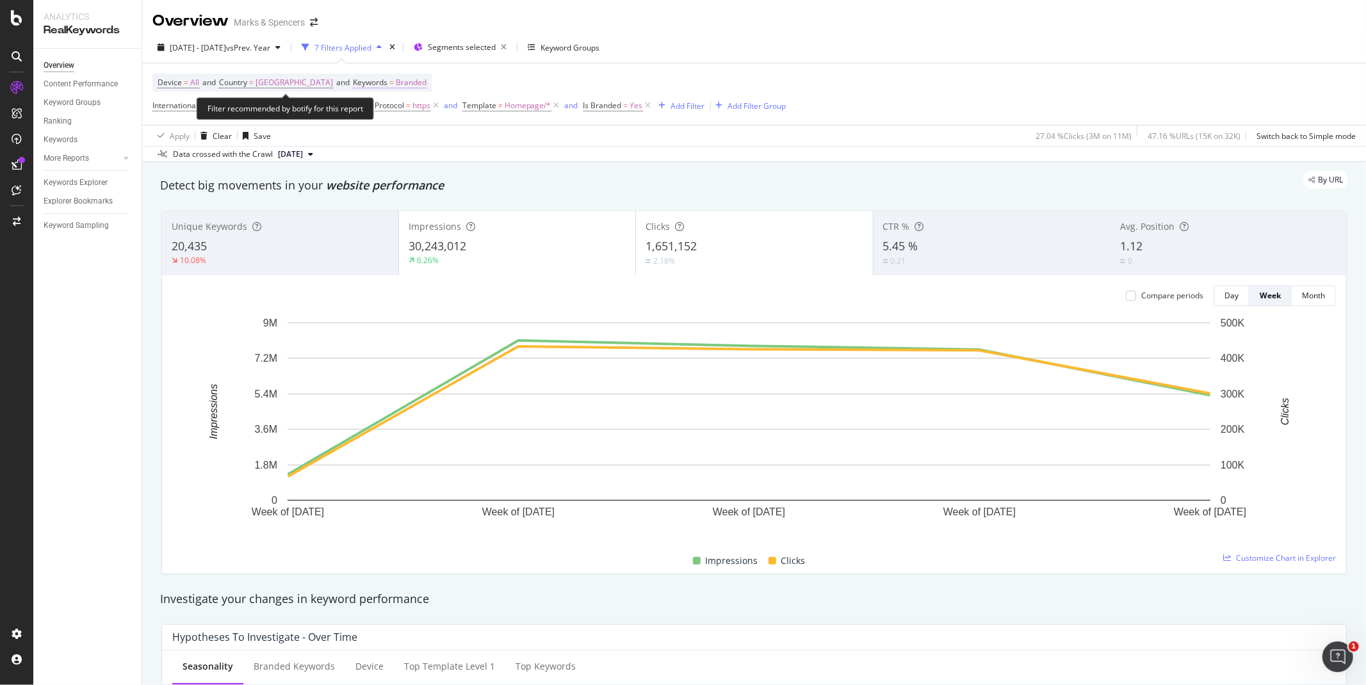
click at [401, 87] on span "Branded" at bounding box center [411, 83] width 31 height 18
click at [387, 106] on div "Branded" at bounding box center [377, 113] width 51 height 19
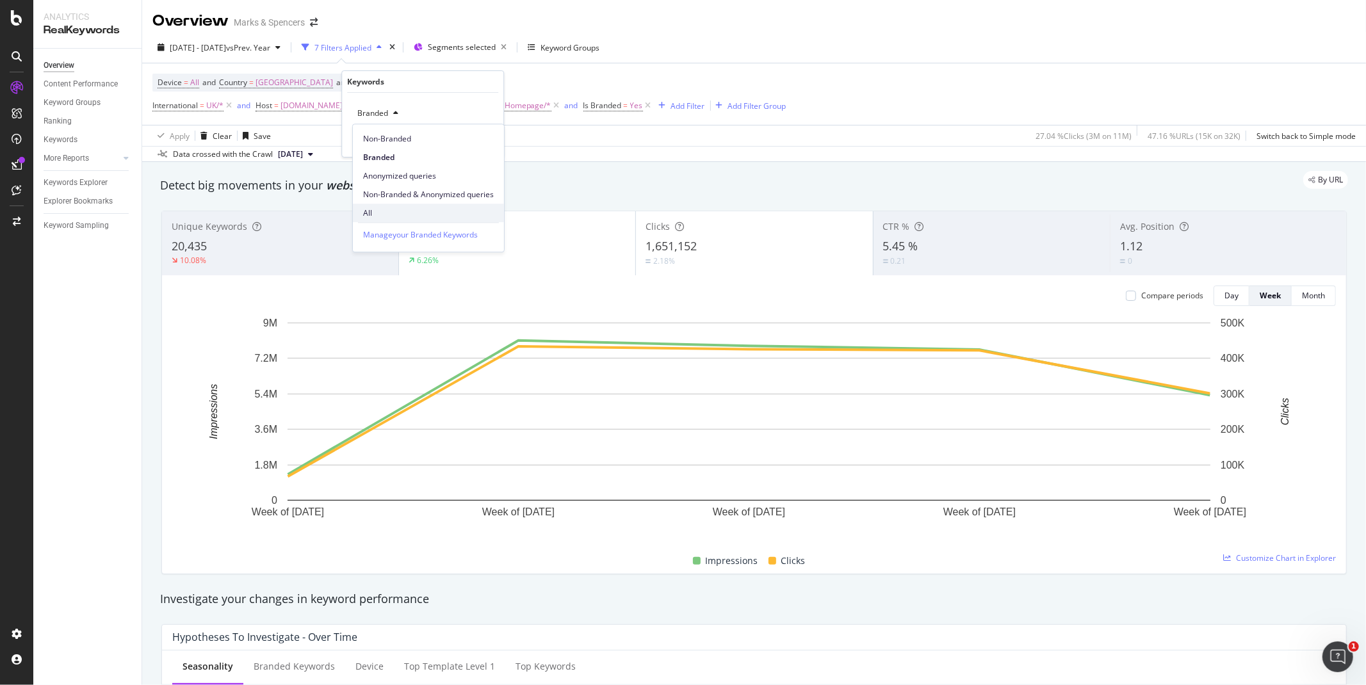
click at [391, 212] on span "All" at bounding box center [428, 214] width 131 height 12
click at [478, 144] on div "Apply" at bounding box center [483, 140] width 20 height 11
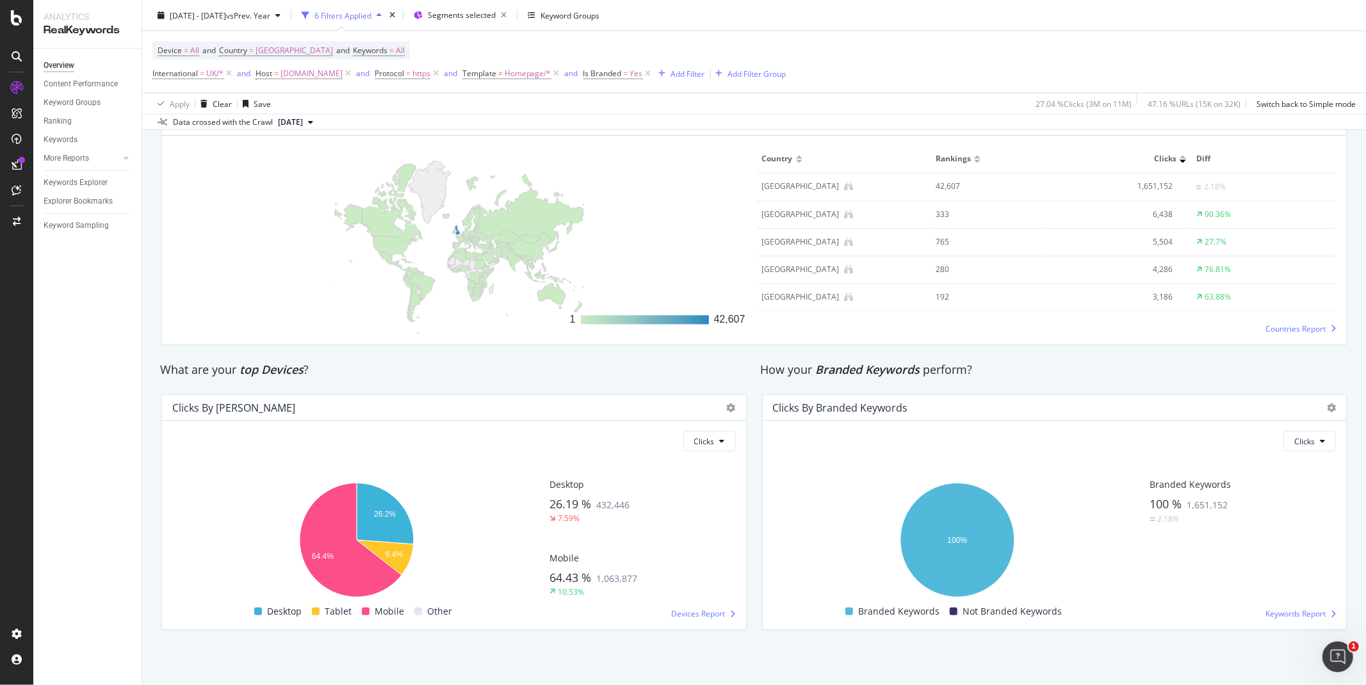
scroll to position [1349, 0]
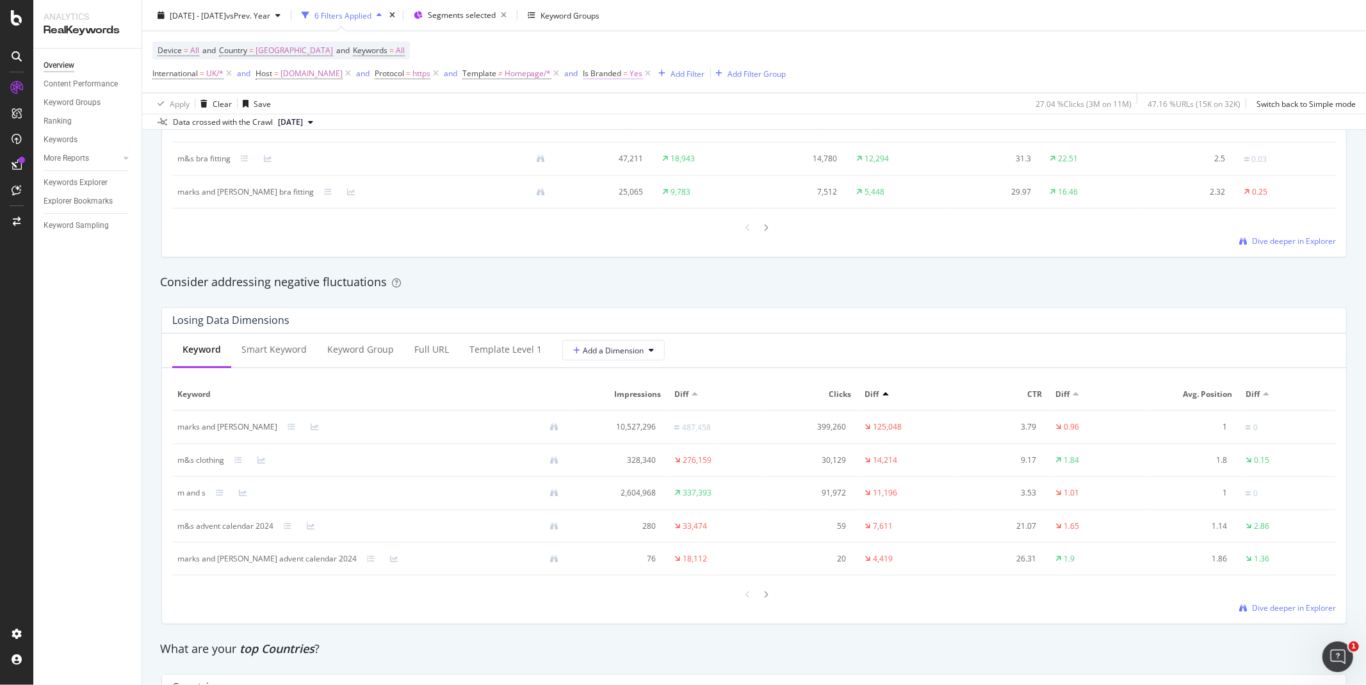
click at [643, 75] on span "Yes" at bounding box center [636, 74] width 13 height 18
click at [664, 133] on div "Cancel" at bounding box center [659, 131] width 24 height 11
click at [654, 76] on icon at bounding box center [648, 73] width 11 height 13
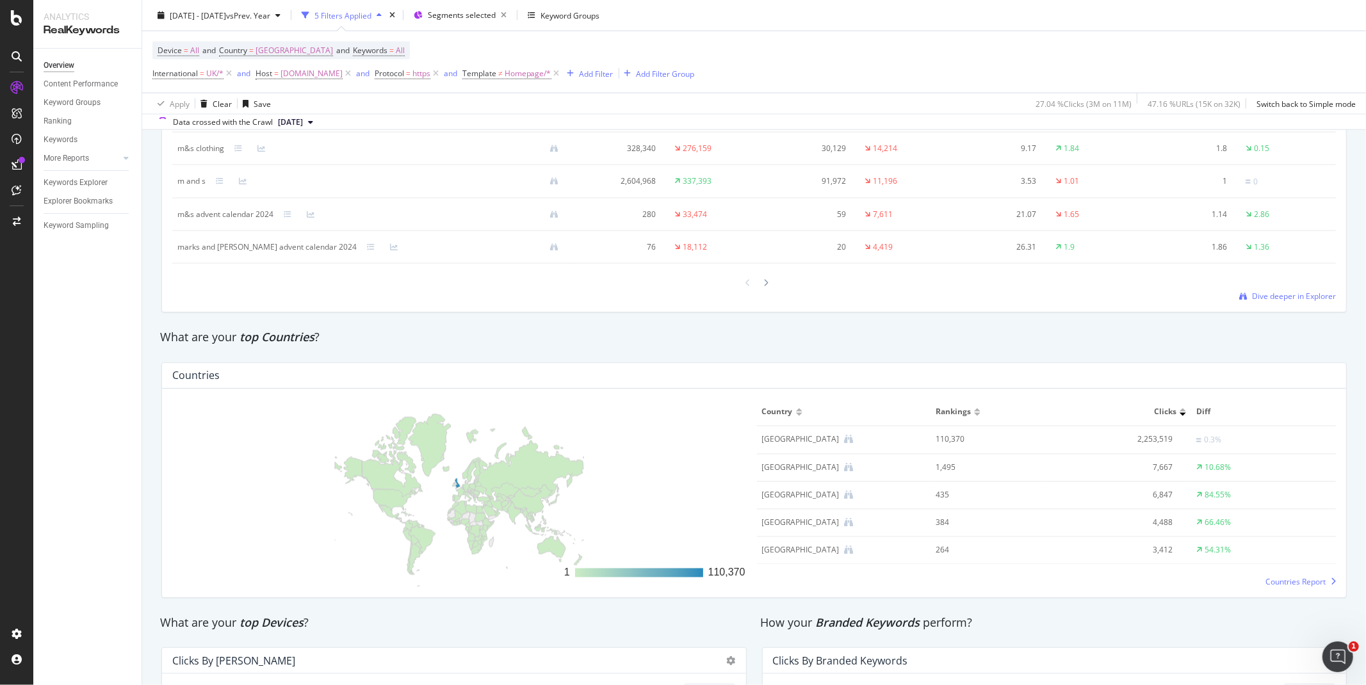
scroll to position [1918, 0]
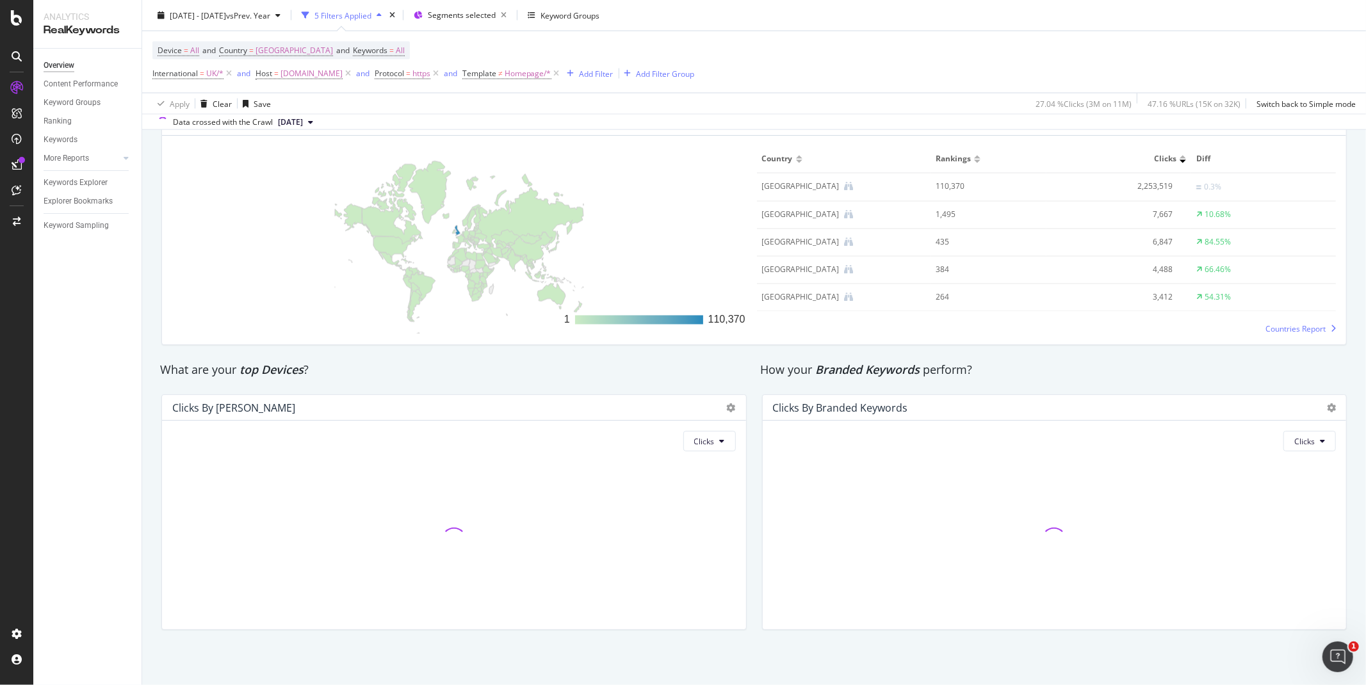
drag, startPoint x: 1359, startPoint y: 476, endPoint x: 5, endPoint y: 4, distance: 1433.6
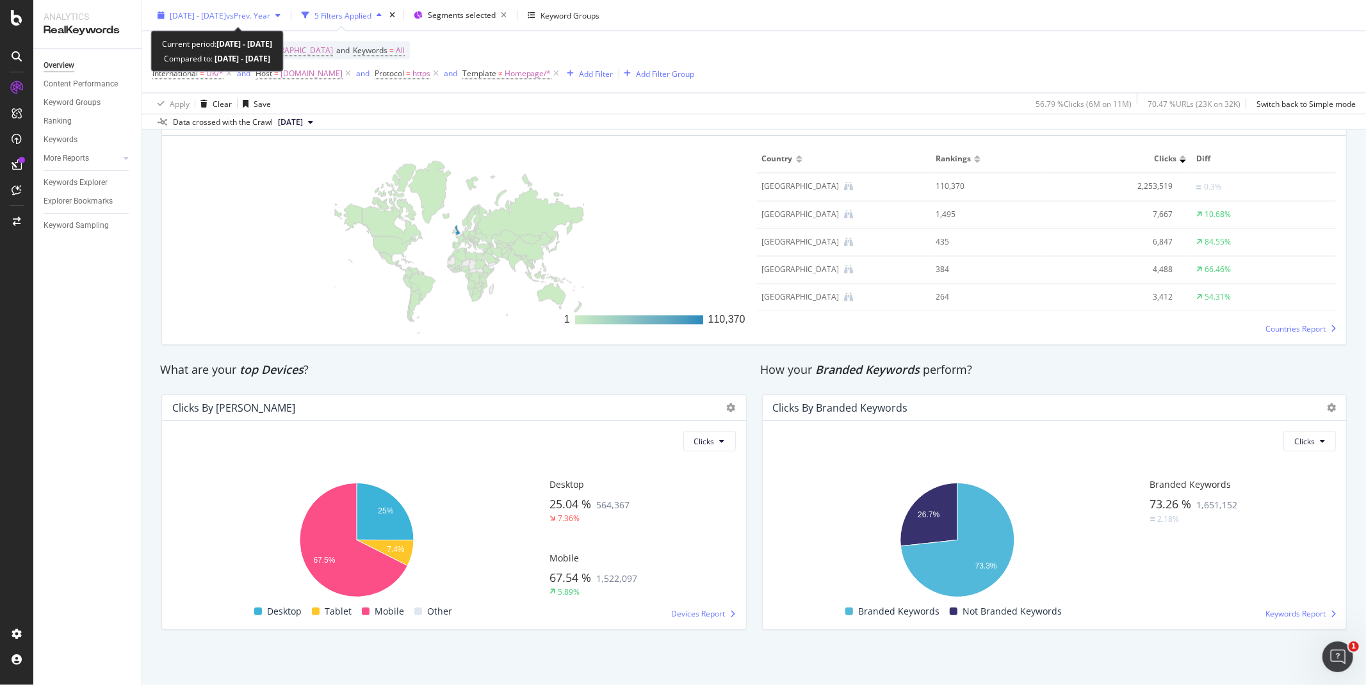
click at [158, 15] on icon "button" at bounding box center [161, 16] width 7 height 8
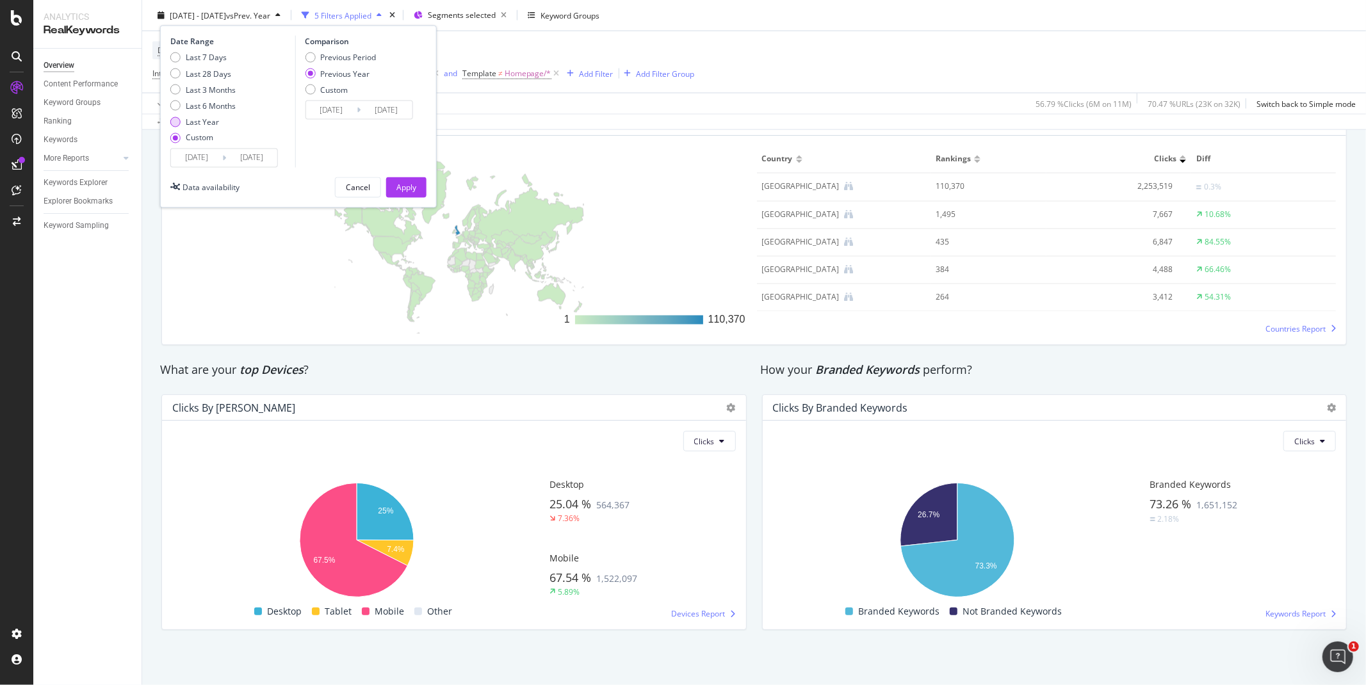
click at [186, 125] on div "Last Year" at bounding box center [202, 122] width 33 height 11
type input "2024/09/27"
type input "2023/09/29"
click at [190, 154] on input "2024/09/27" at bounding box center [196, 158] width 51 height 18
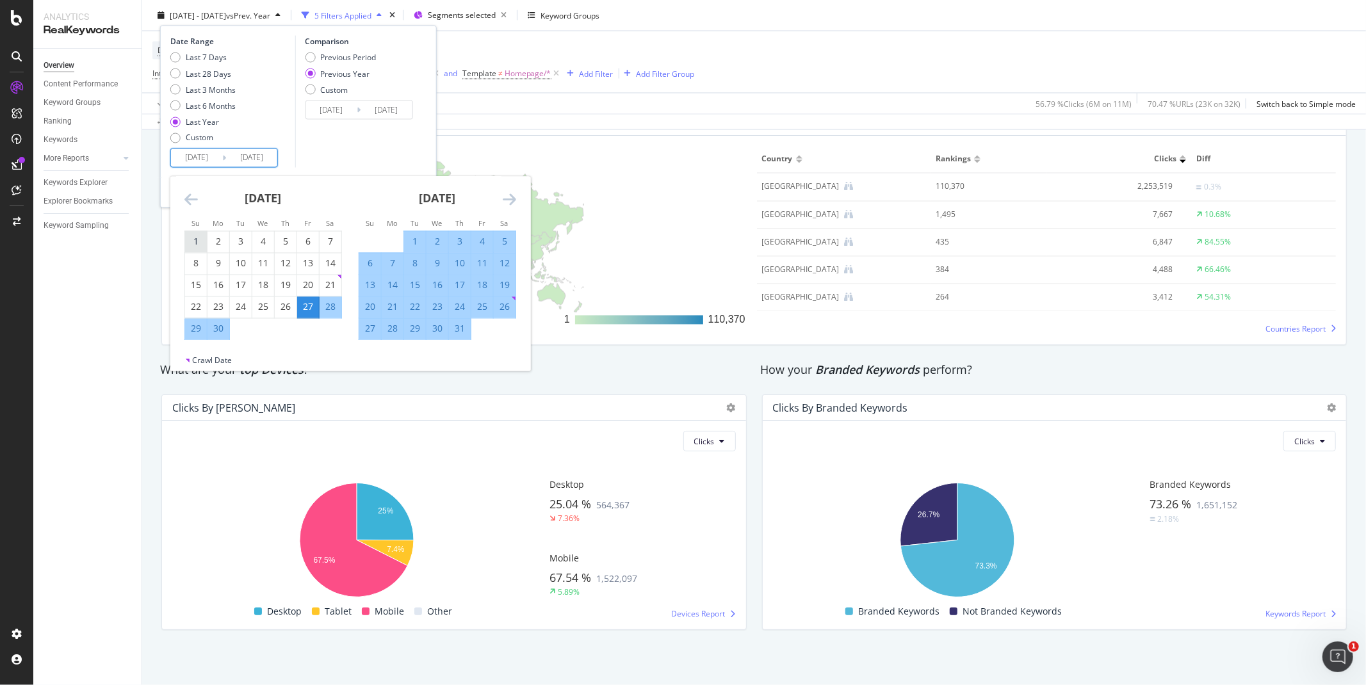
click at [195, 241] on div "1" at bounding box center [196, 242] width 22 height 13
type input "2024/09/01"
type input "2023/09/03"
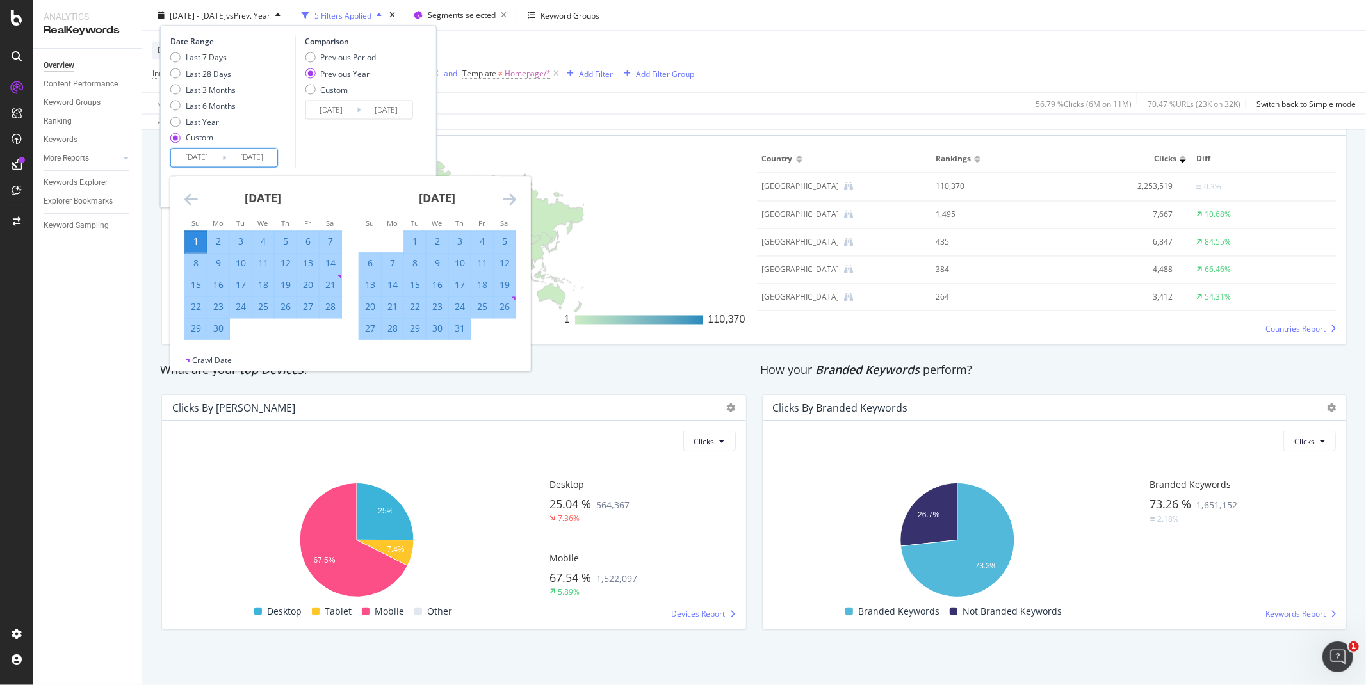
click at [304, 305] on div "27" at bounding box center [308, 307] width 22 height 13
type input "2024/09/27"
type input "2023/09/29"
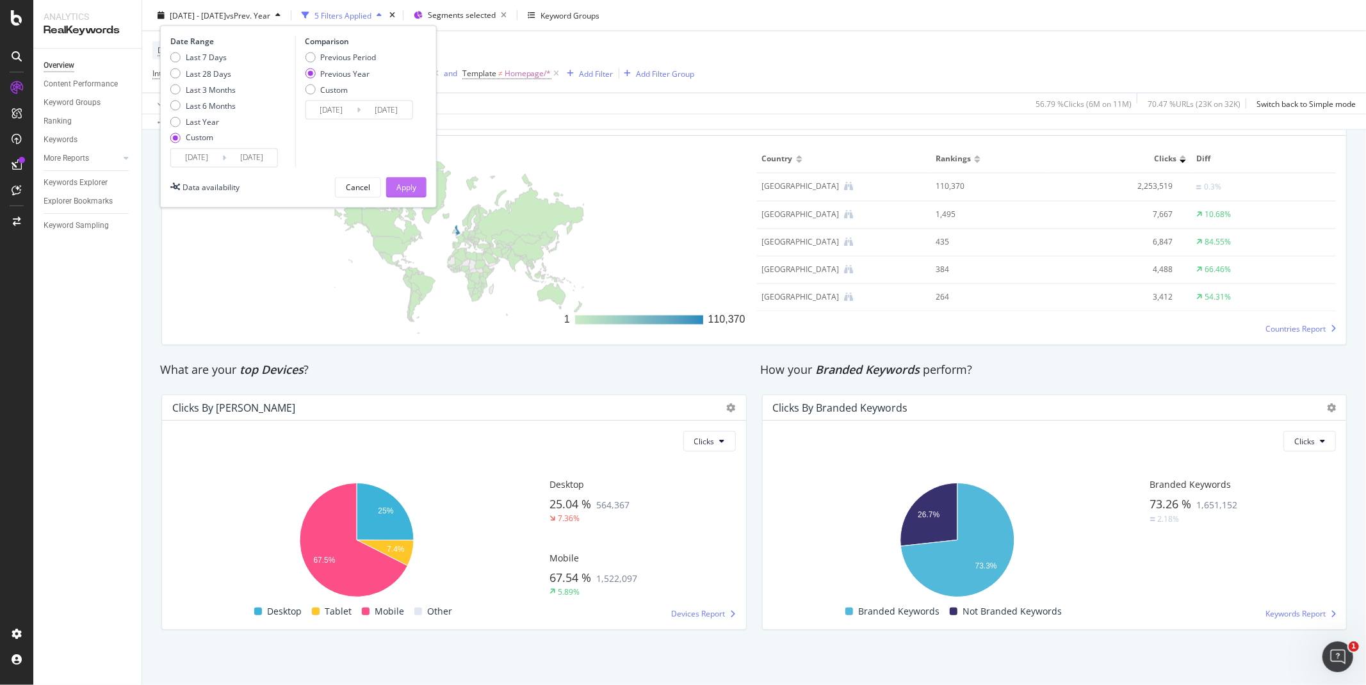
click at [408, 193] on div "Apply" at bounding box center [406, 187] width 20 height 11
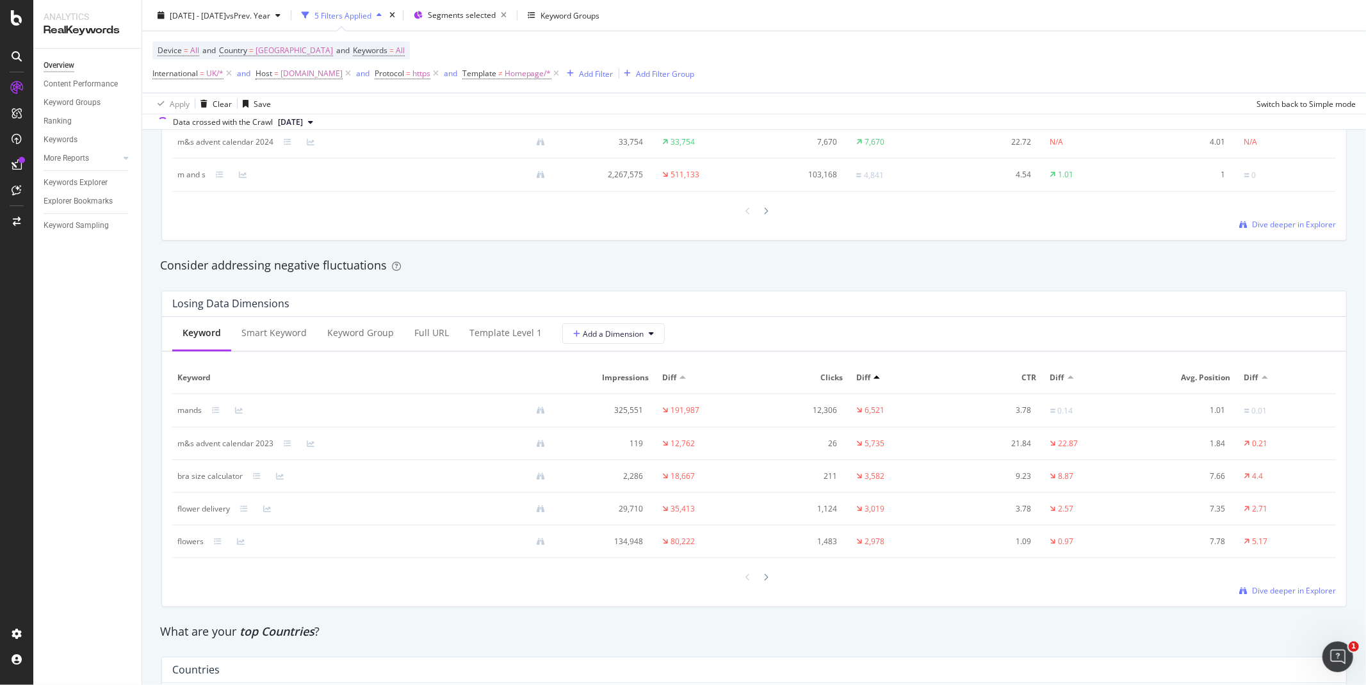
scroll to position [1918, 0]
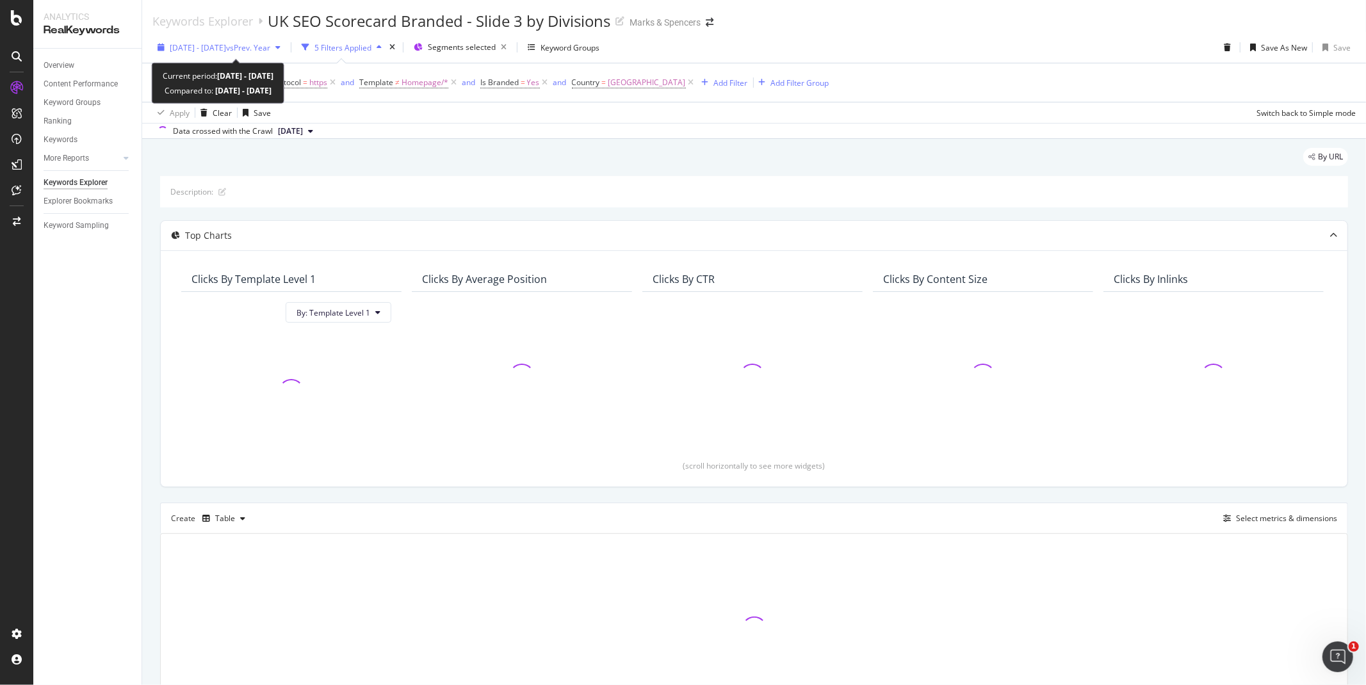
click at [165, 44] on div "button" at bounding box center [160, 48] width 17 height 8
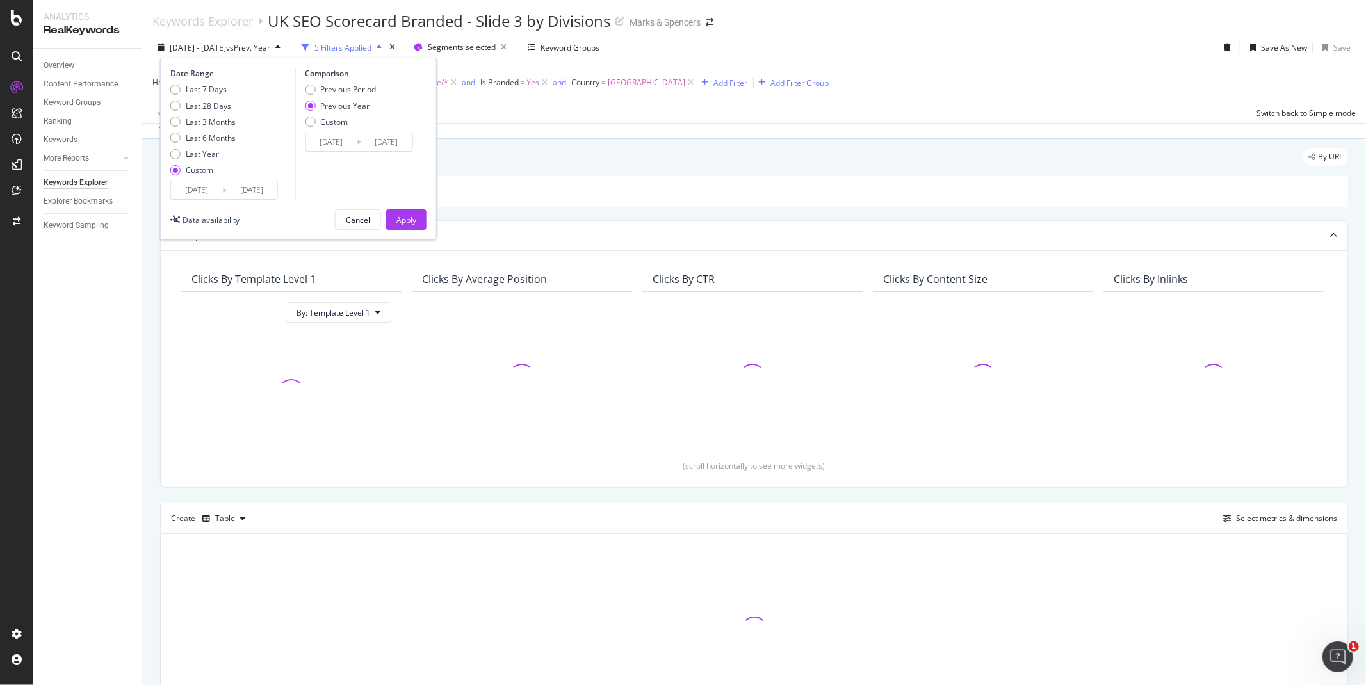
click at [195, 191] on input "[DATE]" at bounding box center [196, 190] width 51 height 18
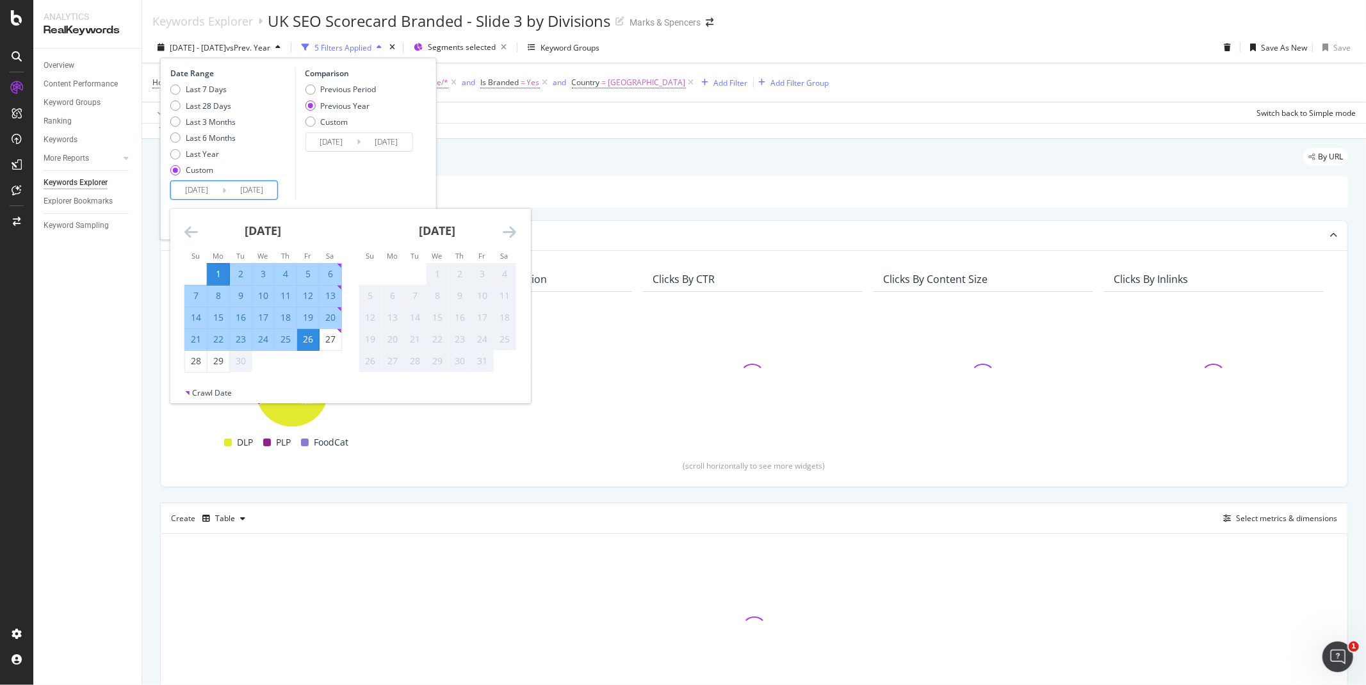
click at [194, 231] on icon "Move backward to switch to the previous month." at bounding box center [190, 231] width 13 height 15
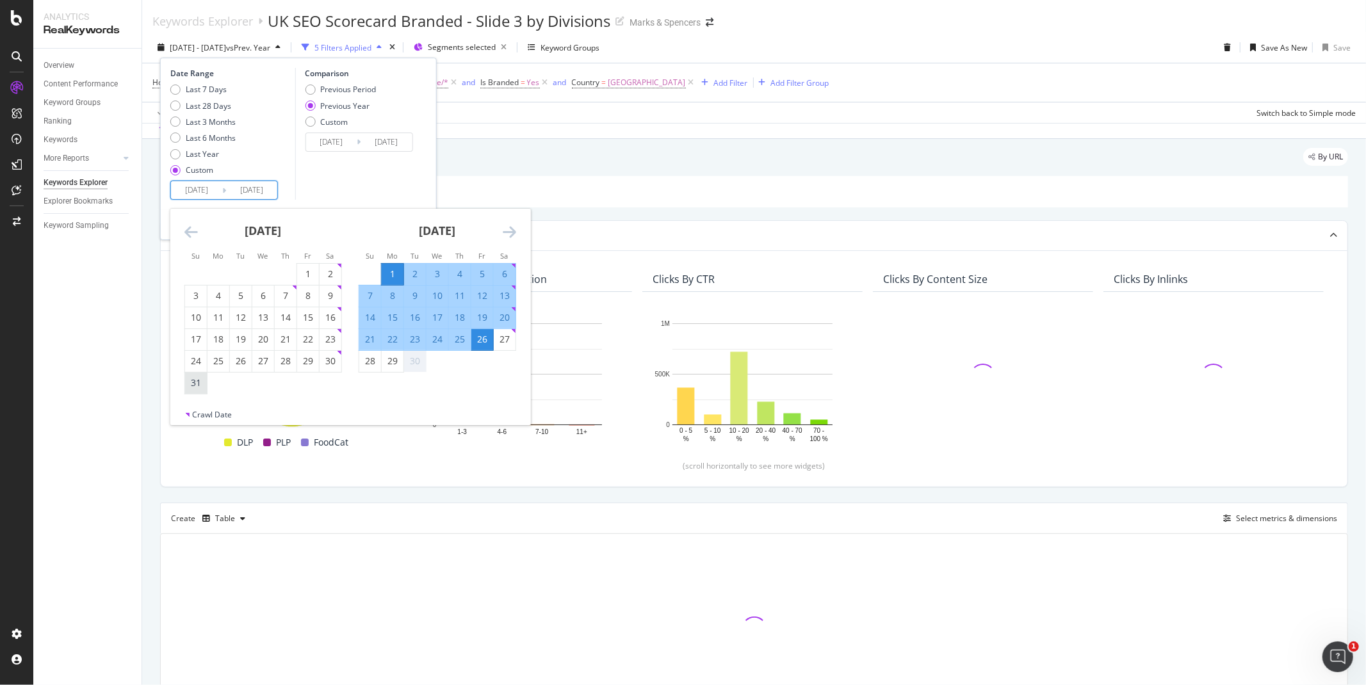
click at [194, 379] on div "31" at bounding box center [196, 383] width 22 height 13
type input "[DATE]"
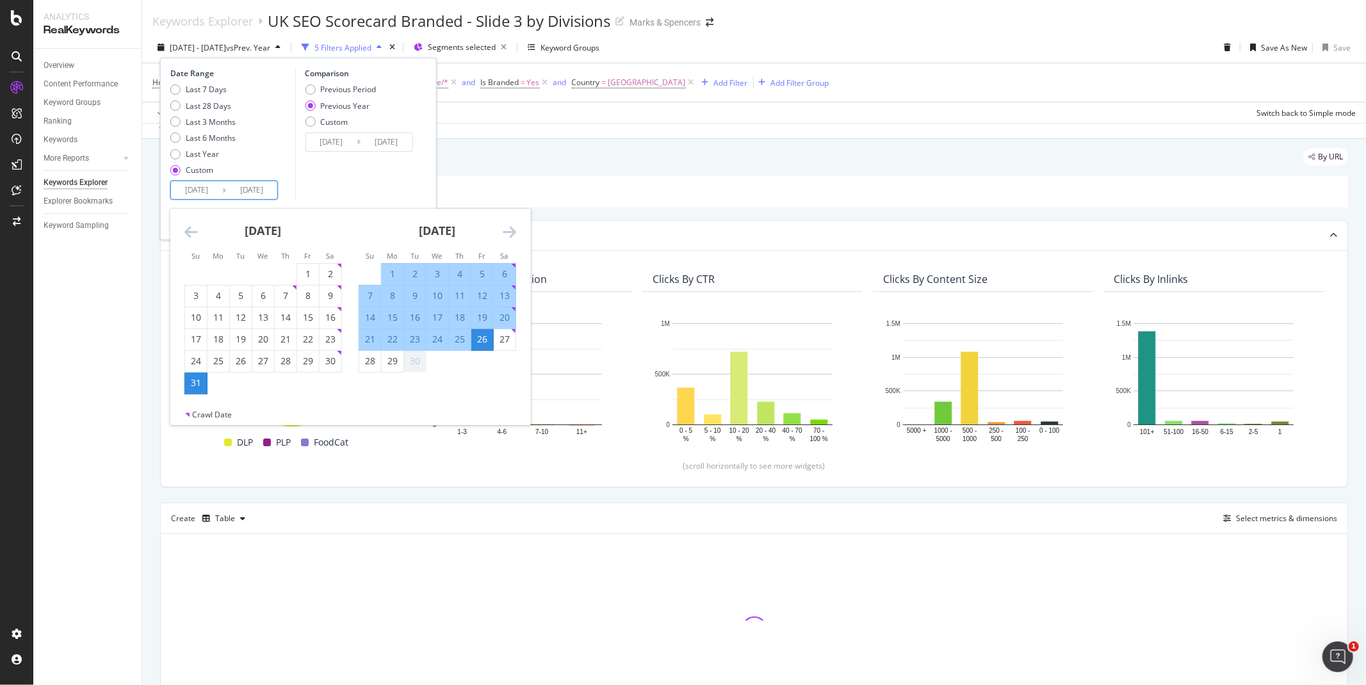
type input "[DATE]"
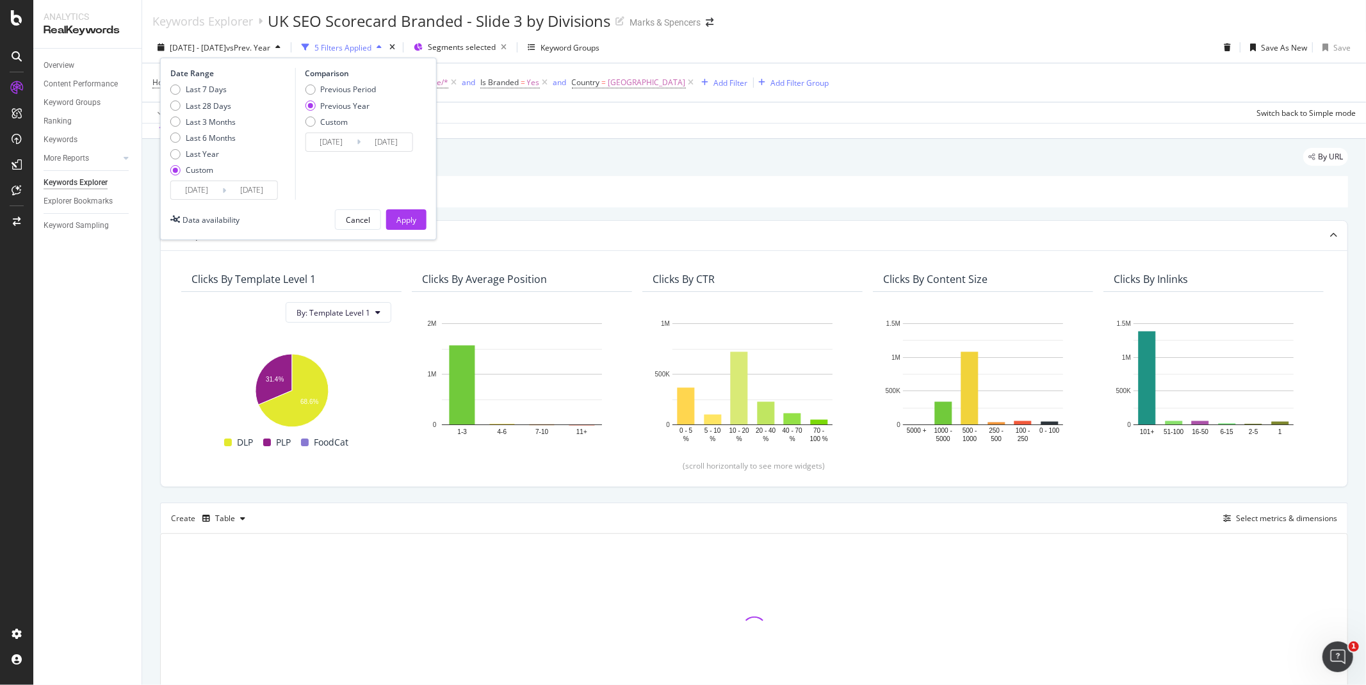
click at [375, 170] on div "Comparison Previous Period Previous Year Custom [DATE] Navigate forward to inte…" at bounding box center [356, 134] width 122 height 132
click at [402, 221] on div "Apply" at bounding box center [406, 220] width 20 height 11
